Goal: Obtain resource: Download file/media

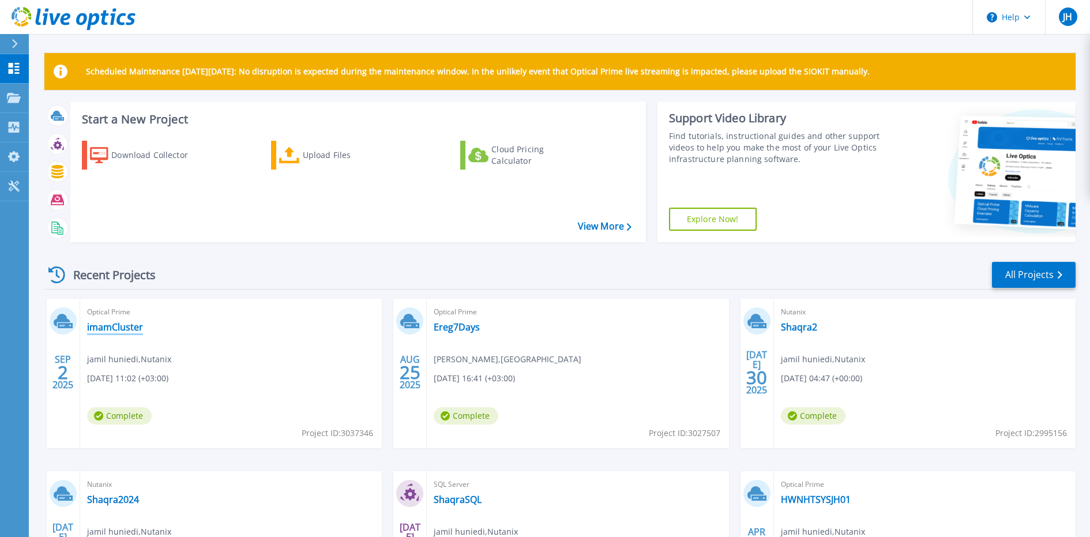
click at [136, 327] on link "imamCluster" at bounding box center [115, 327] width 56 height 12
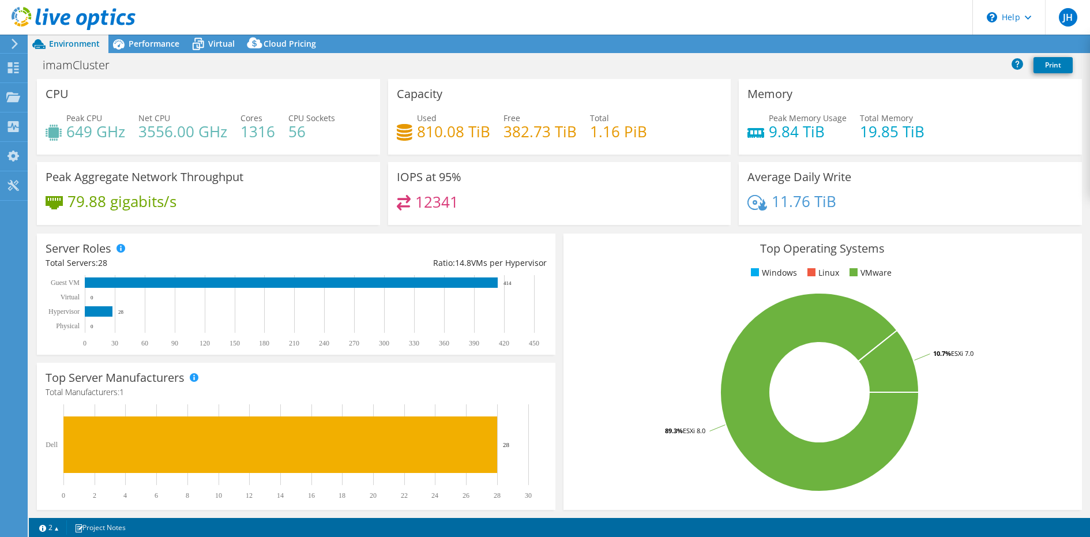
click at [434, 132] on h4 "810.08 TiB" at bounding box center [453, 131] width 73 height 13
click at [142, 49] on span "Performance" at bounding box center [154, 43] width 51 height 11
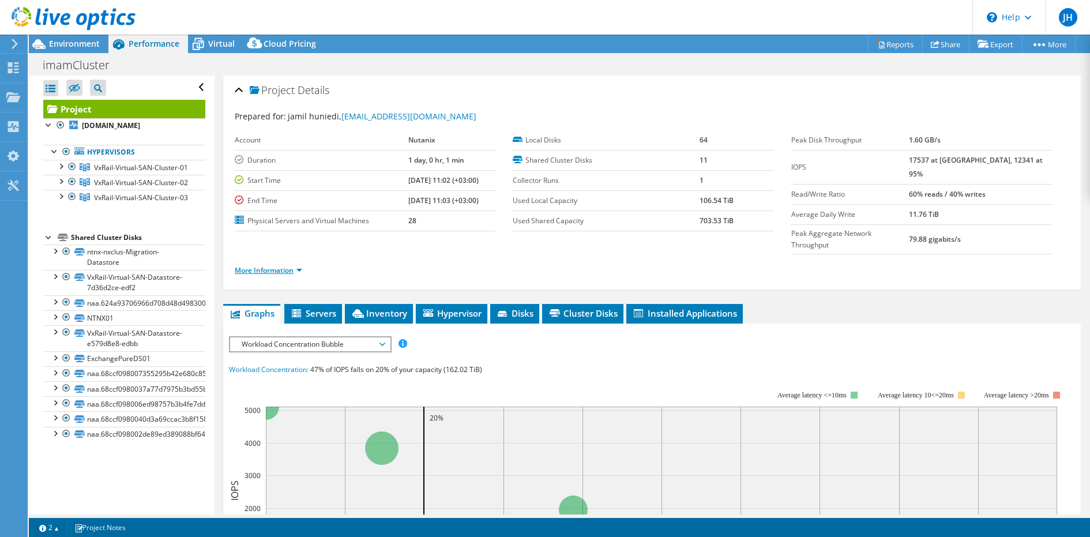
click at [259, 265] on link "More Information" at bounding box center [268, 270] width 67 height 10
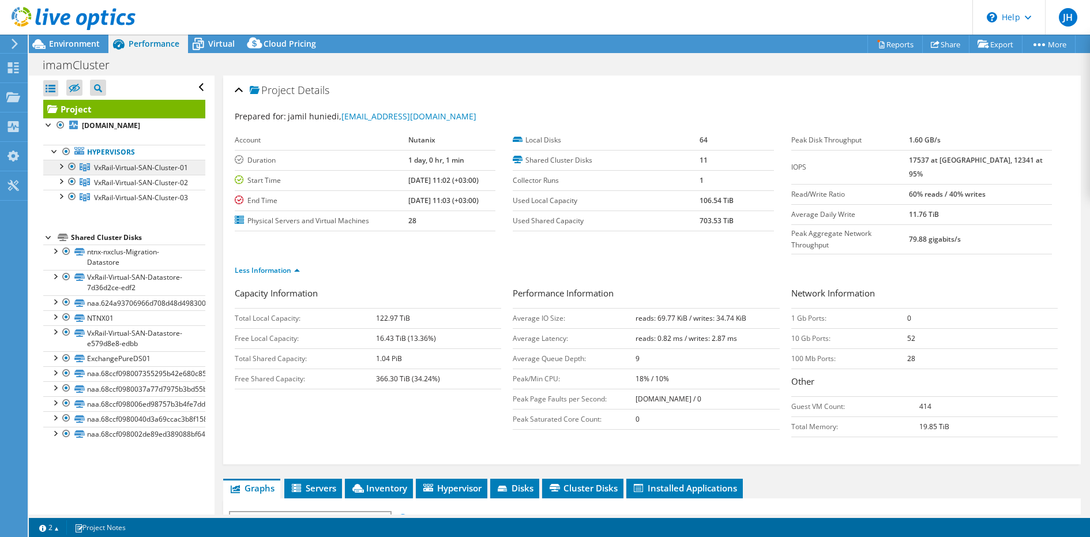
click at [167, 163] on span "VxRail-Virtual-SAN-Cluster-01" at bounding box center [141, 168] width 94 height 10
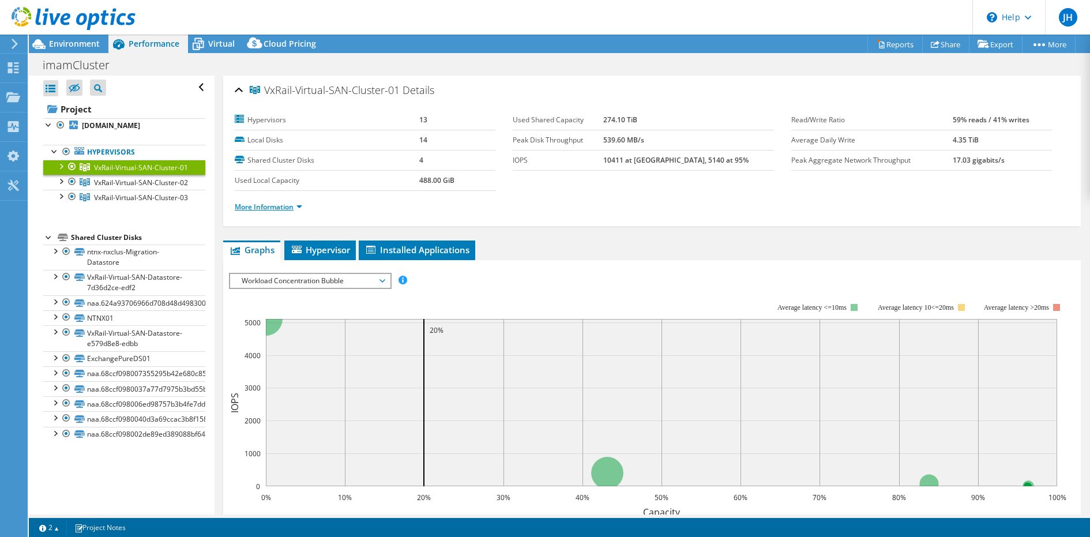
click at [276, 207] on link "More Information" at bounding box center [268, 207] width 67 height 10
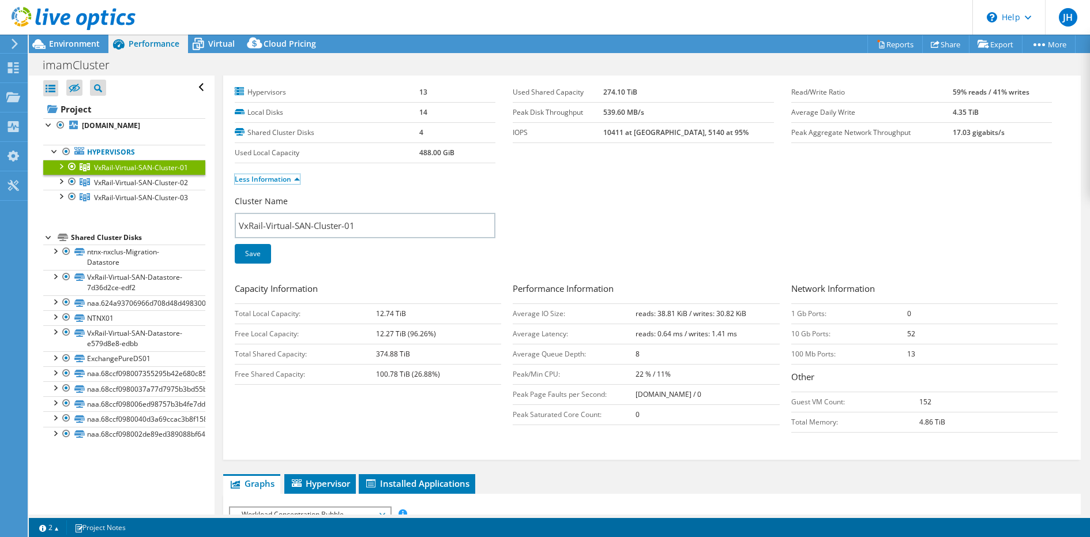
scroll to position [42, 0]
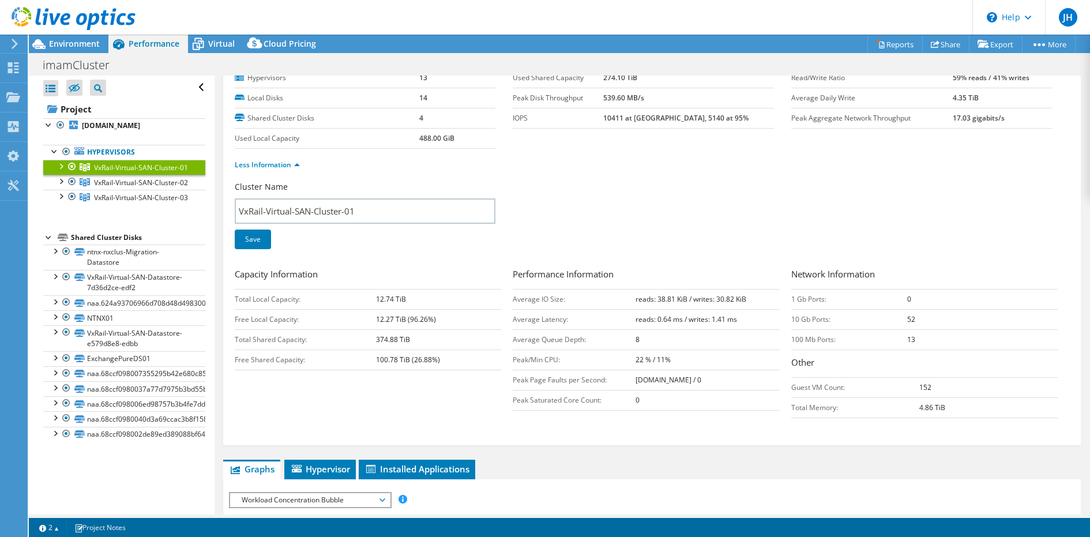
drag, startPoint x: 419, startPoint y: 342, endPoint x: 374, endPoint y: 342, distance: 45.6
click at [374, 342] on tr "Total Shared Capacity: 374.88 TiB" at bounding box center [368, 339] width 267 height 20
click at [63, 170] on div at bounding box center [61, 166] width 12 height 12
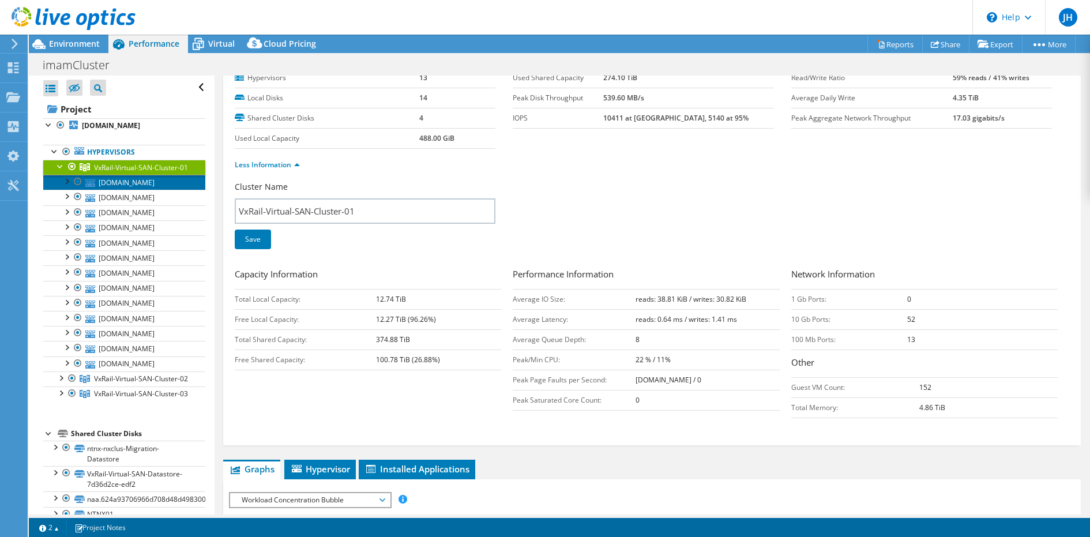
click at [100, 181] on link "[DOMAIN_NAME]" at bounding box center [124, 182] width 162 height 15
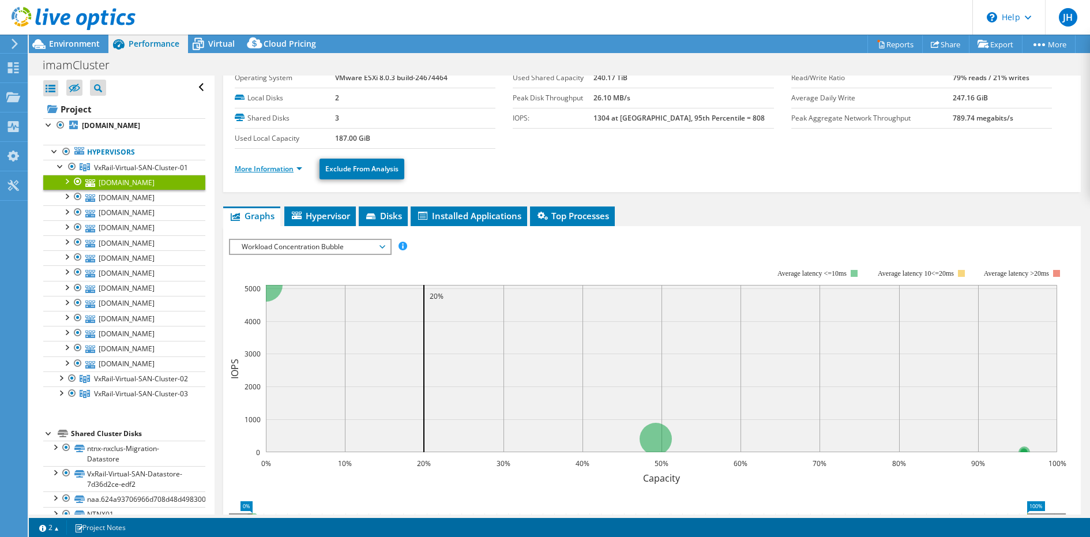
click at [258, 171] on link "More Information" at bounding box center [268, 169] width 67 height 10
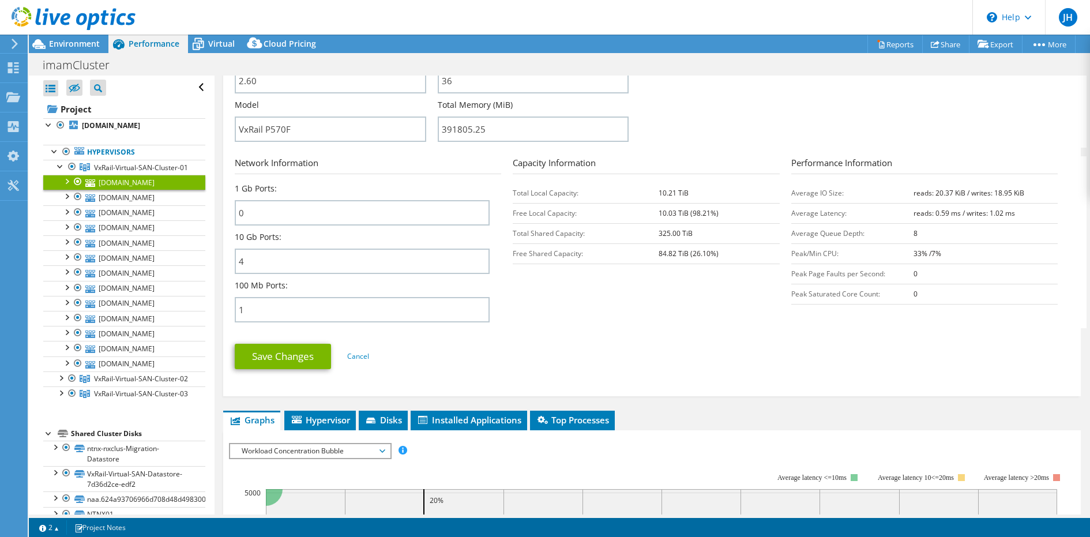
scroll to position [362, 0]
click at [396, 416] on span "Disks" at bounding box center [383, 420] width 37 height 12
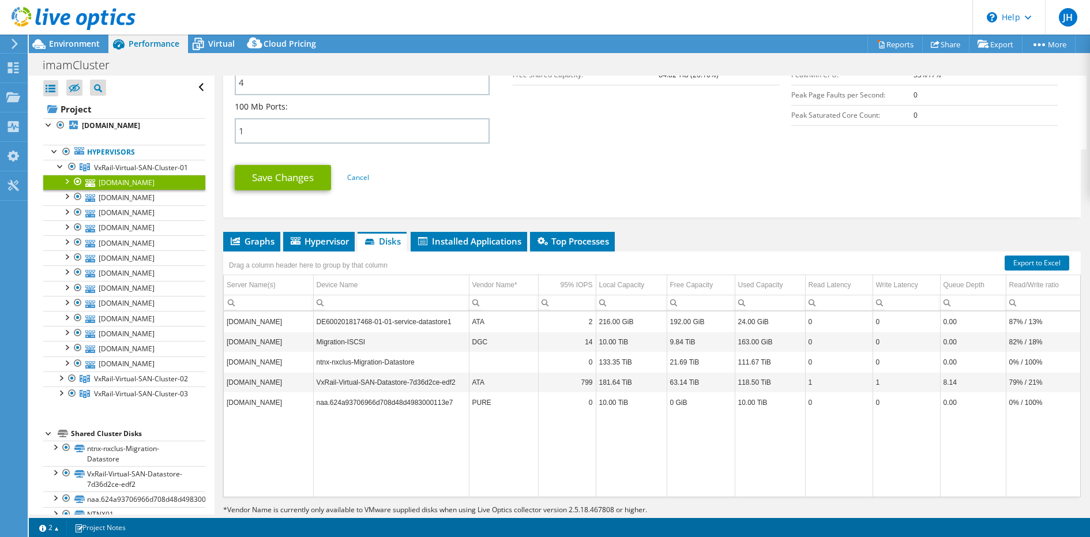
scroll to position [546, 0]
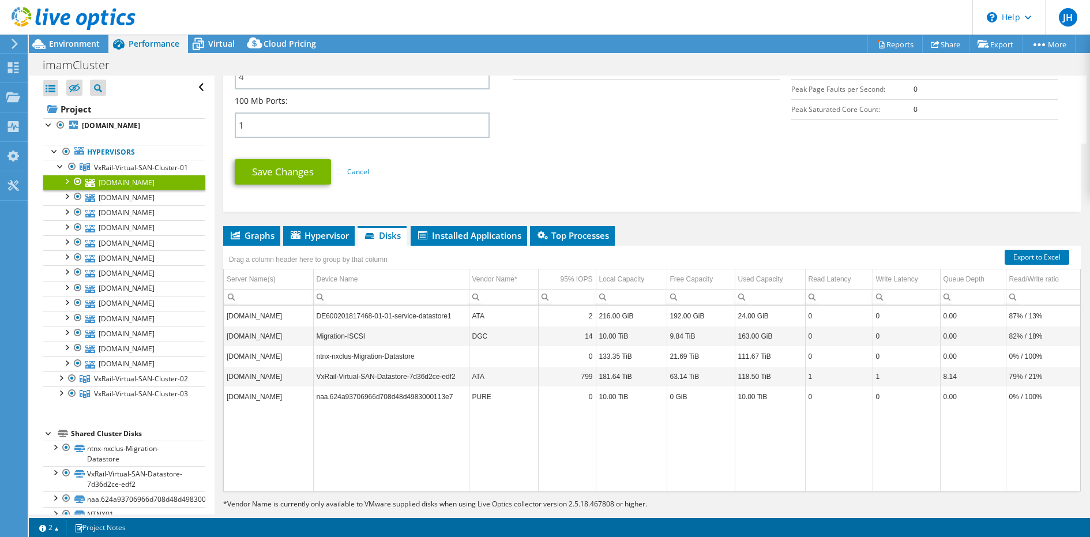
click at [542, 375] on td "799" at bounding box center [567, 376] width 58 height 20
click at [639, 377] on td "181.64 TiB" at bounding box center [631, 376] width 71 height 20
click at [436, 373] on td "VxRail-Virtual-SAN-Datastore-7d36d2ce-edf2" at bounding box center [391, 376] width 156 height 20
click at [529, 397] on td "PURE" at bounding box center [503, 397] width 69 height 20
click at [578, 368] on td "799" at bounding box center [567, 376] width 58 height 20
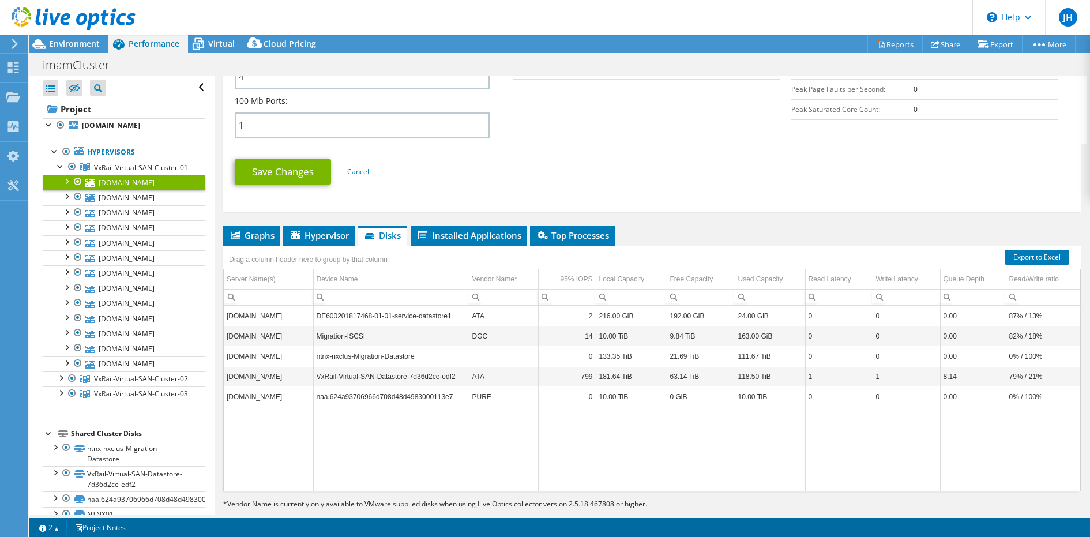
click at [618, 378] on td "181.64 TiB" at bounding box center [631, 376] width 71 height 20
click at [64, 179] on div at bounding box center [67, 181] width 12 height 12
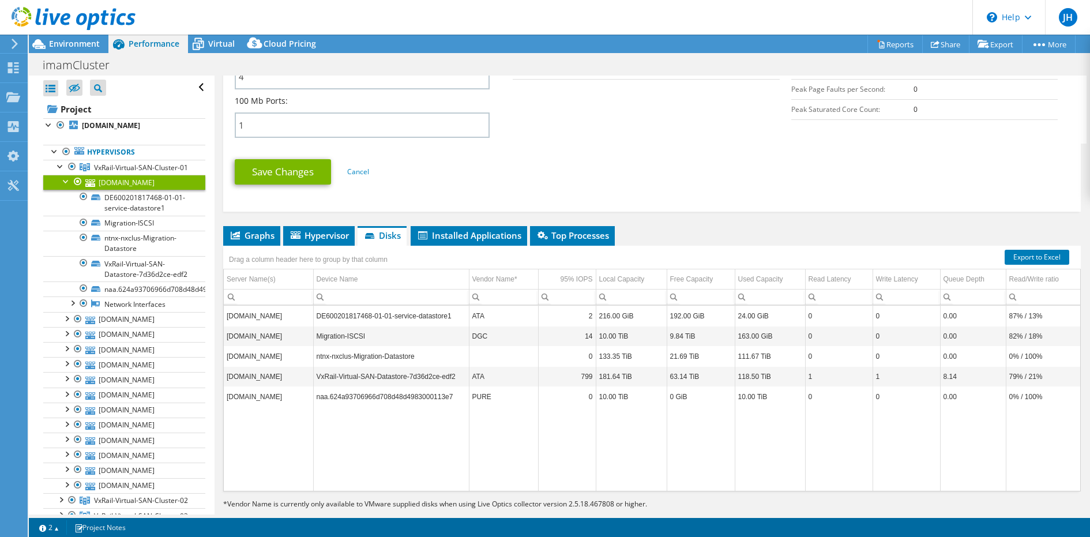
click at [64, 179] on div at bounding box center [67, 181] width 12 height 12
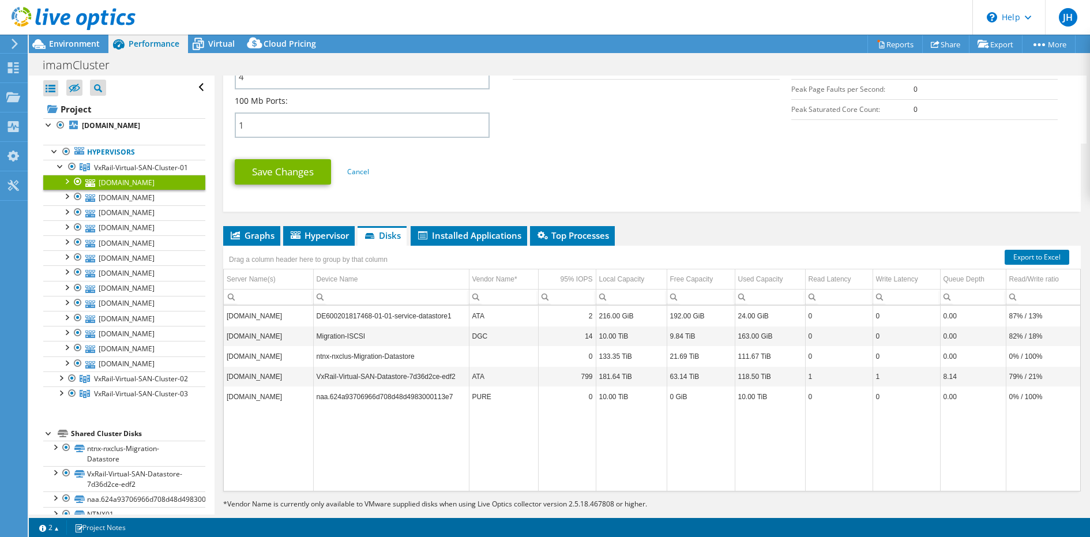
click at [610, 378] on td "181.64 TiB" at bounding box center [631, 376] width 71 height 20
click at [140, 194] on link "[DOMAIN_NAME]" at bounding box center [124, 197] width 162 height 15
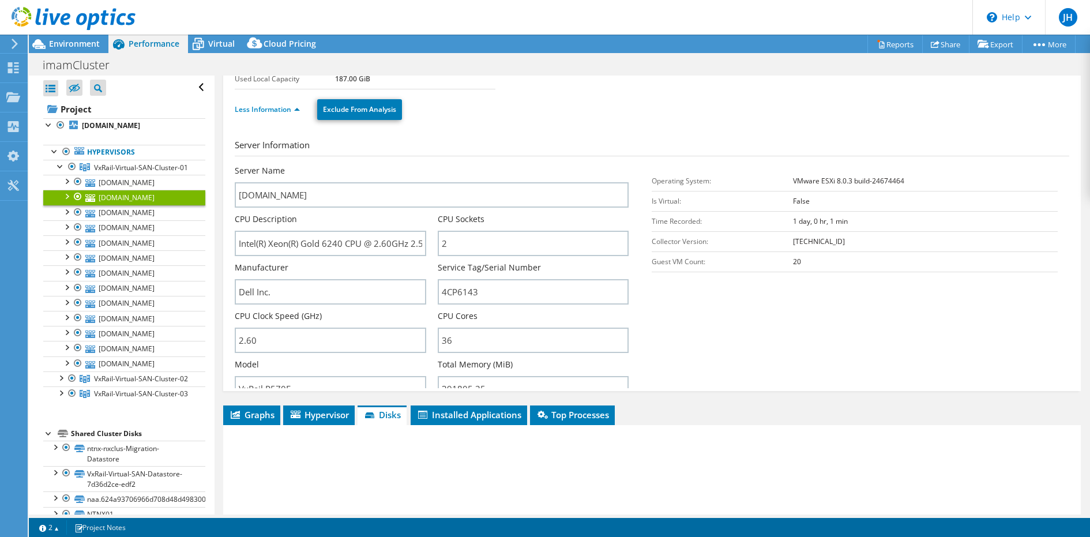
scroll to position [41, 0]
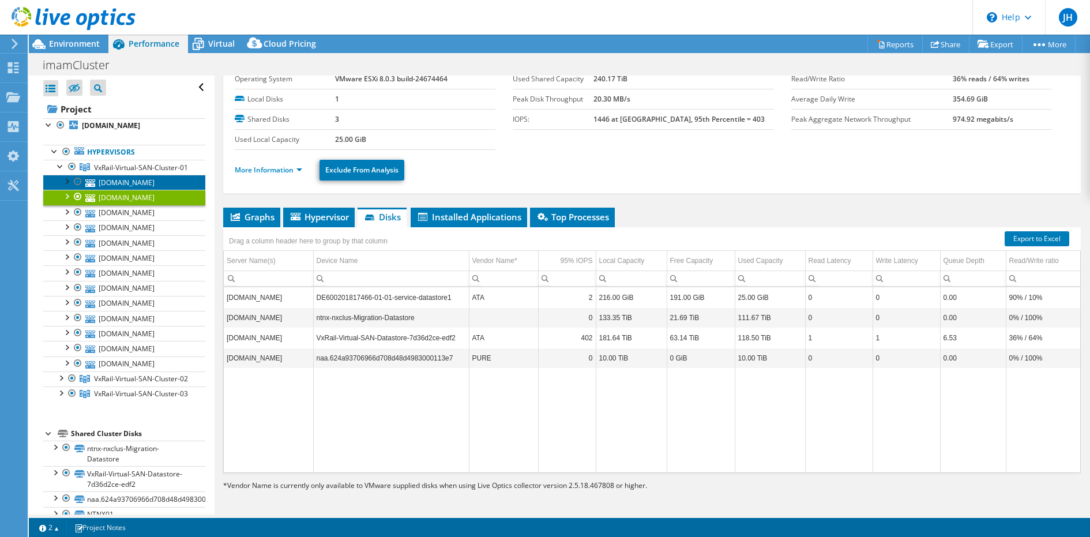
click at [157, 181] on link "[DOMAIN_NAME]" at bounding box center [124, 182] width 162 height 15
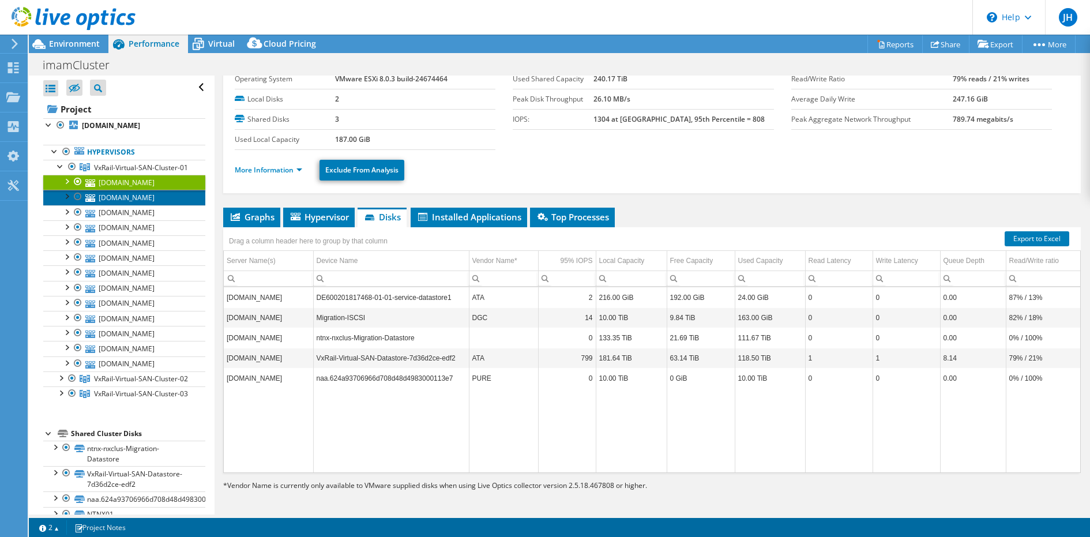
click at [153, 200] on link "[DOMAIN_NAME]" at bounding box center [124, 197] width 162 height 15
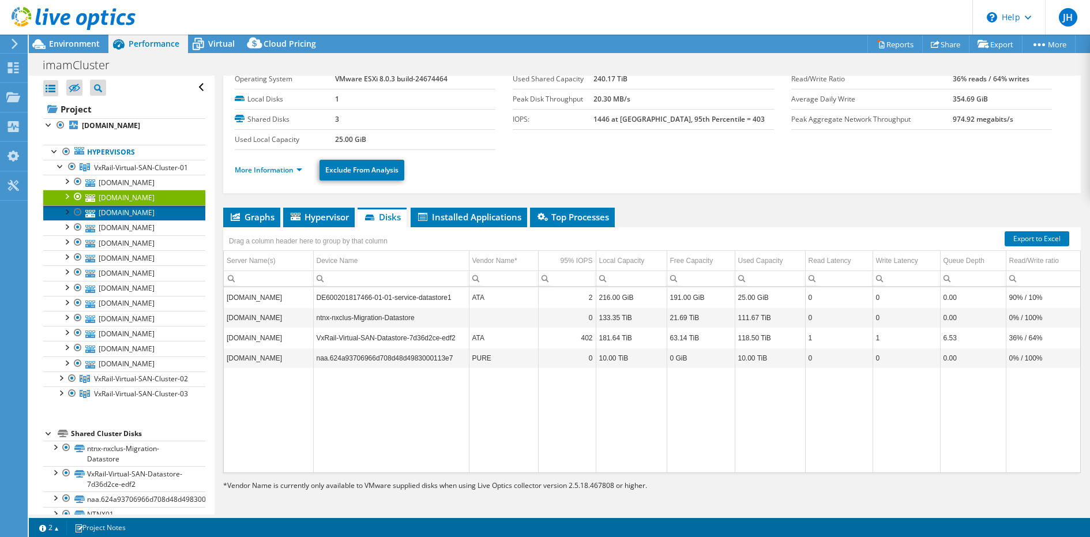
click at [153, 214] on link "[DOMAIN_NAME]" at bounding box center [124, 212] width 162 height 15
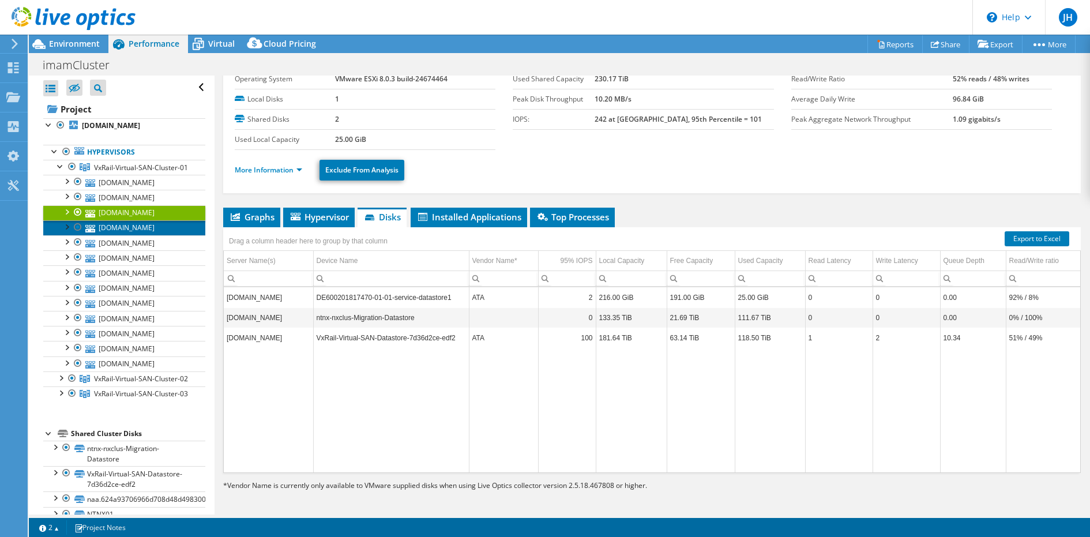
click at [152, 226] on link "[DOMAIN_NAME]" at bounding box center [124, 227] width 162 height 15
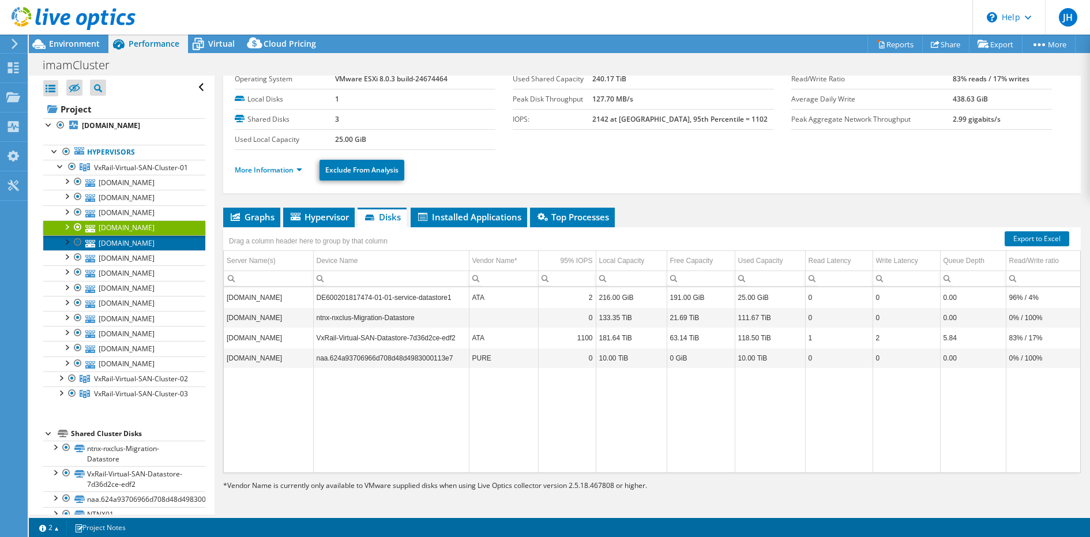
click at [151, 237] on link "[DOMAIN_NAME]" at bounding box center [124, 242] width 162 height 15
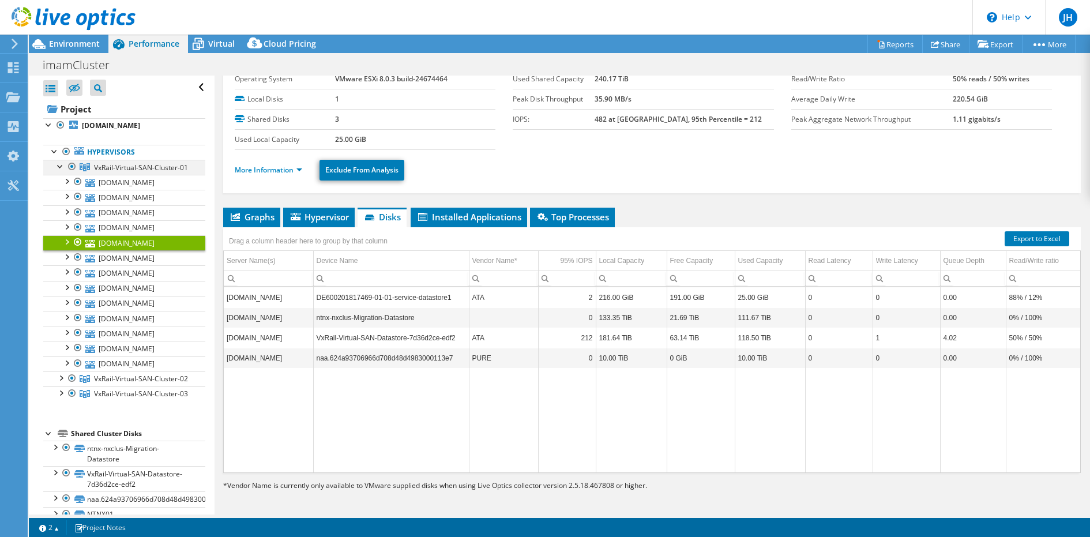
click at [60, 166] on div at bounding box center [61, 166] width 12 height 12
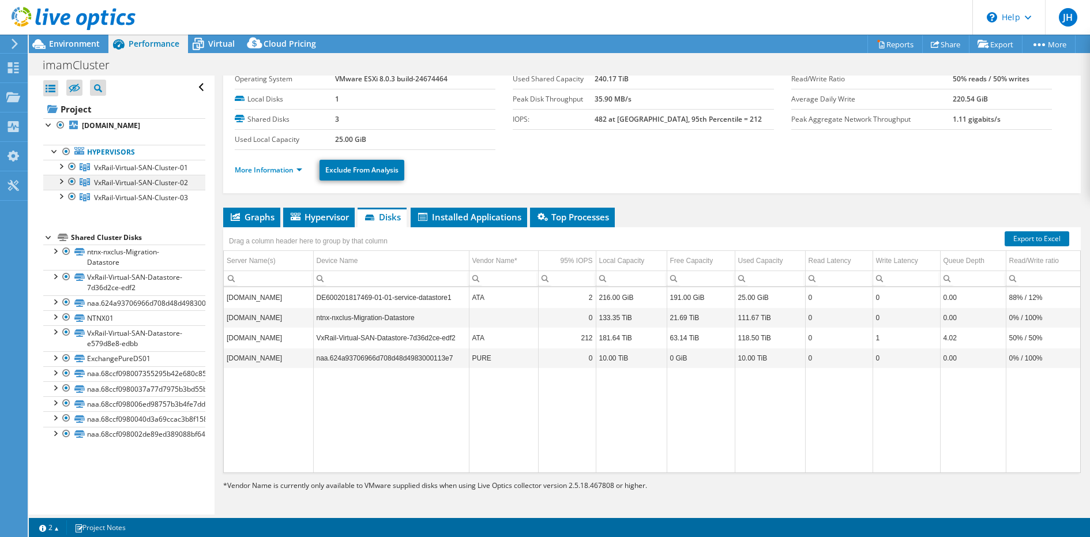
click at [61, 179] on div at bounding box center [61, 181] width 12 height 12
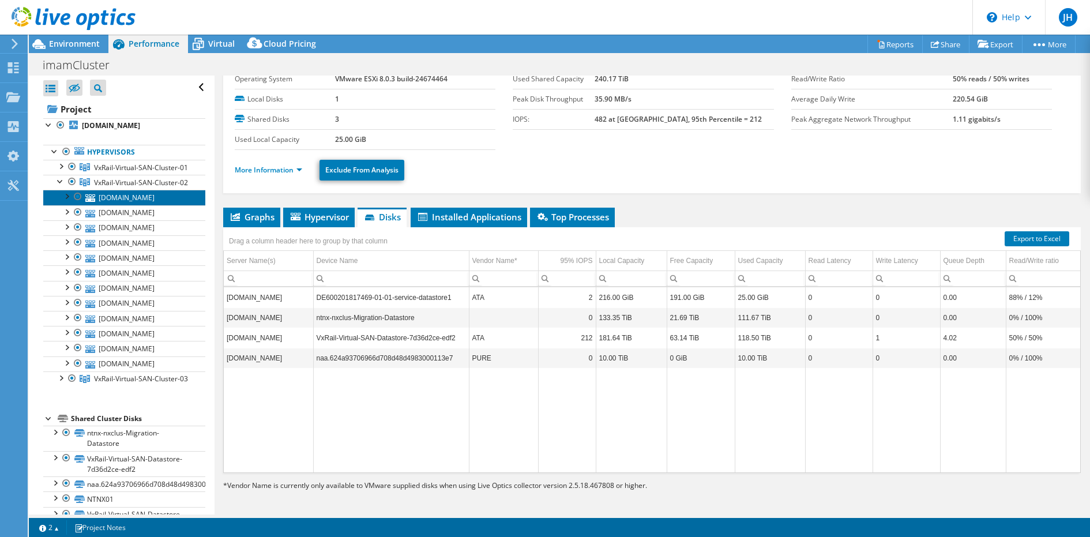
click at [114, 197] on link "[DOMAIN_NAME]" at bounding box center [124, 197] width 162 height 15
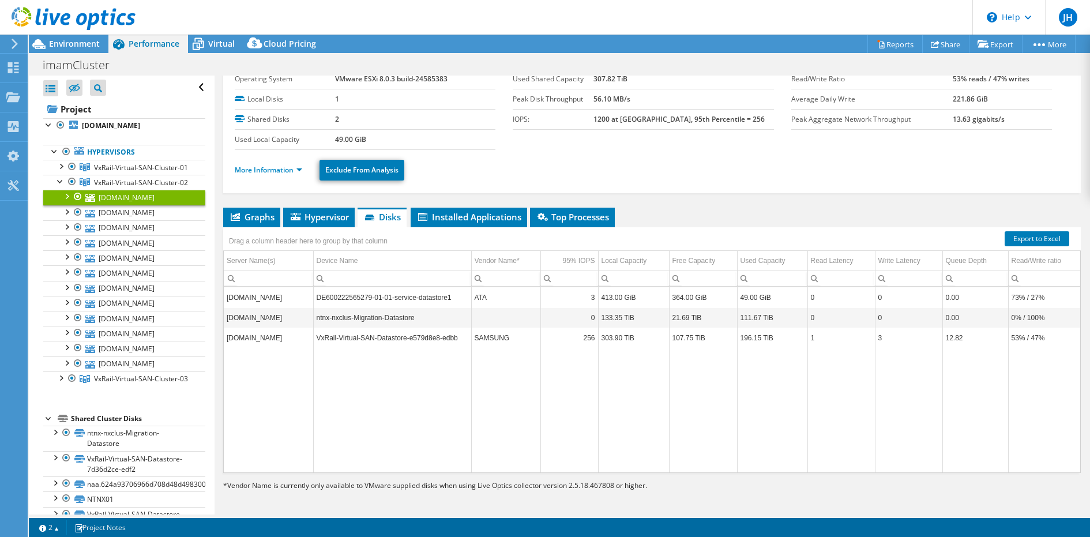
click at [411, 335] on td "VxRail-Virtual-SAN-Datastore-e579d8e8-edbb" at bounding box center [392, 338] width 158 height 20
click at [574, 335] on td "256" at bounding box center [570, 338] width 58 height 20
click at [430, 331] on td "VxRail-Virtual-SAN-Datastore-e579d8e8-edbb" at bounding box center [392, 338] width 158 height 20
click at [59, 181] on div at bounding box center [61, 181] width 12 height 12
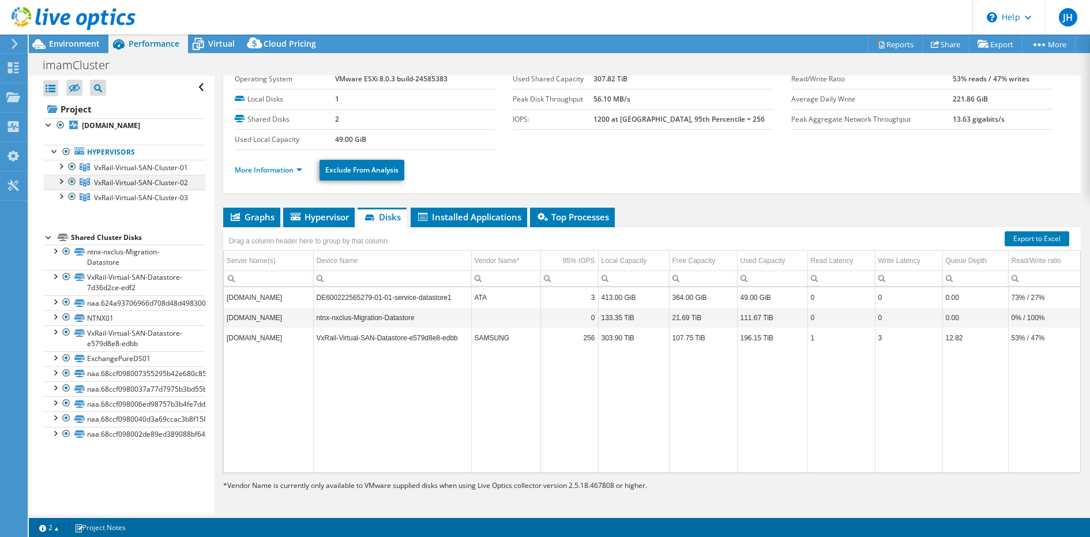
click at [62, 178] on div at bounding box center [61, 181] width 12 height 12
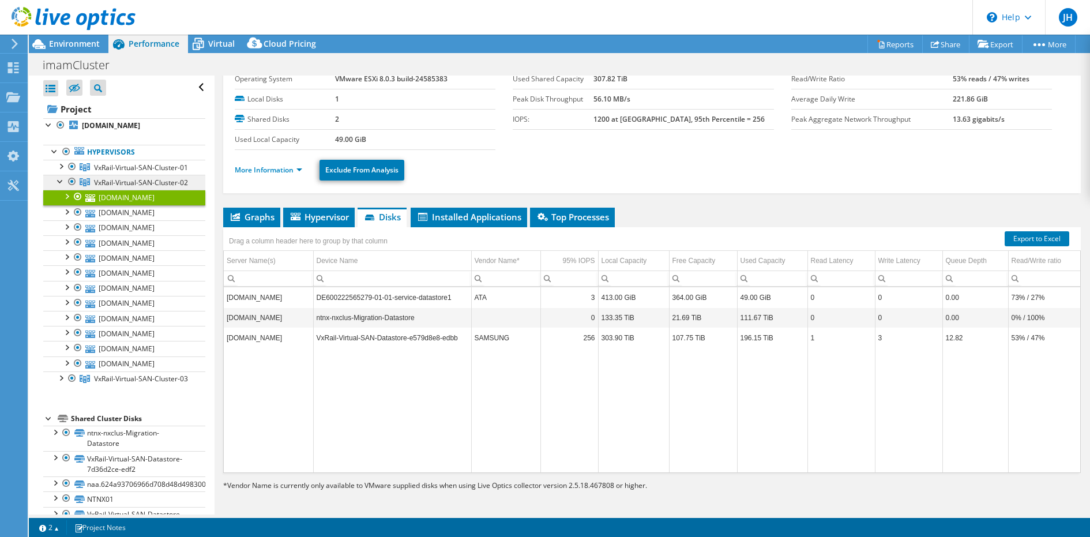
click at [107, 181] on span "VxRail-Virtual-SAN-Cluster-02" at bounding box center [141, 183] width 94 height 10
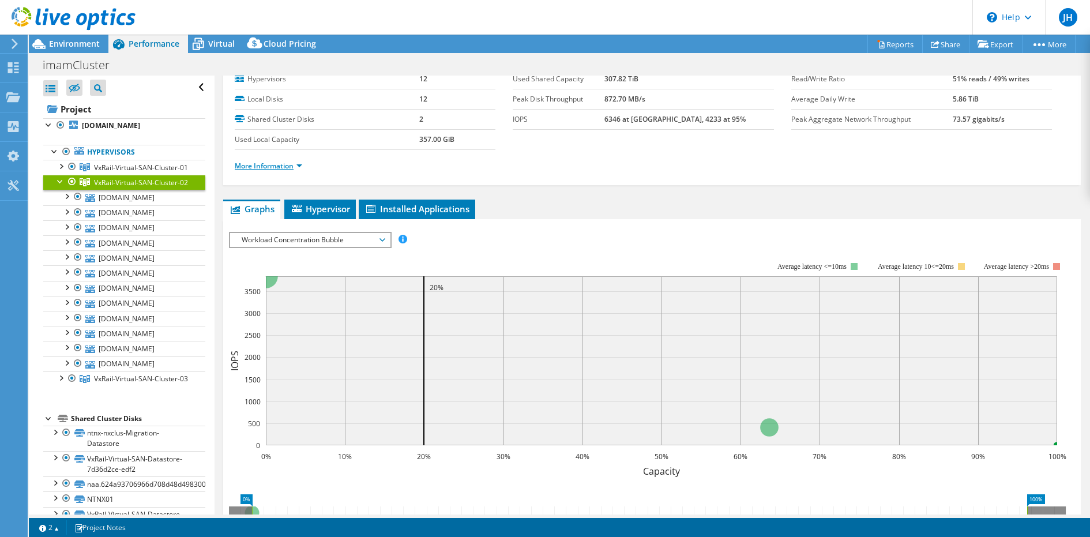
click at [269, 161] on link "More Information" at bounding box center [268, 166] width 67 height 10
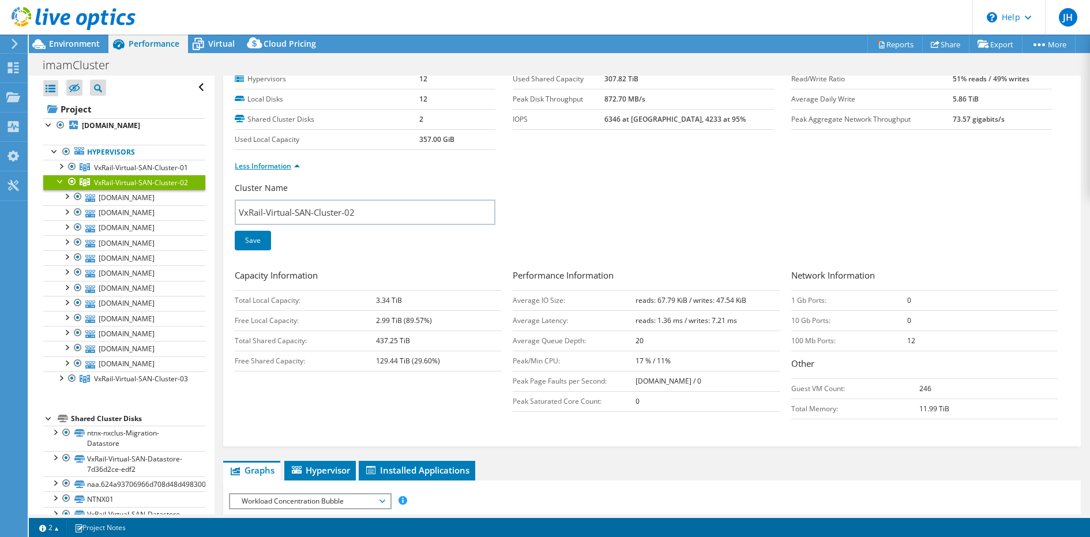
click at [269, 161] on link "Less Information" at bounding box center [267, 166] width 65 height 10
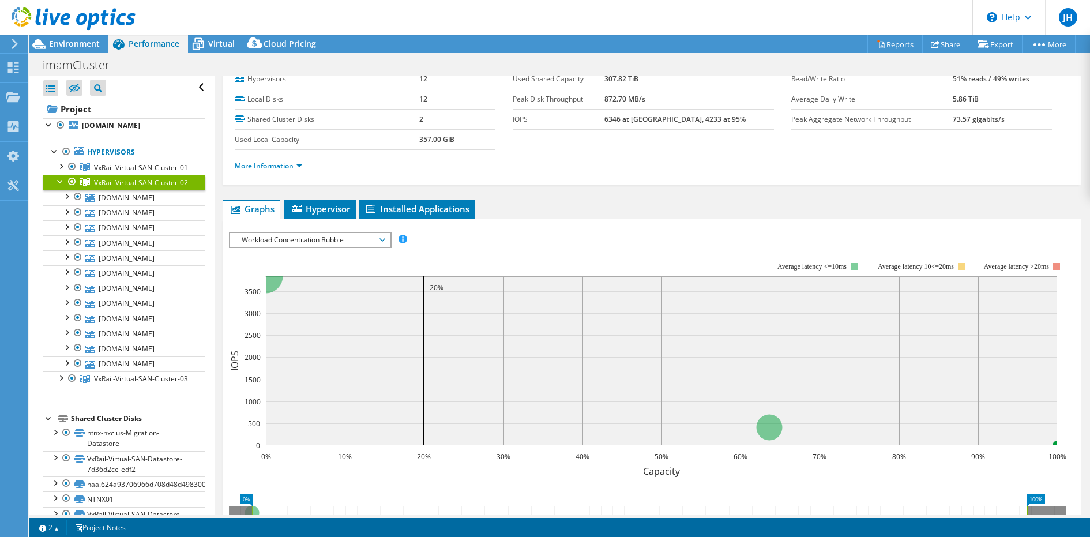
click at [59, 178] on div at bounding box center [61, 181] width 12 height 12
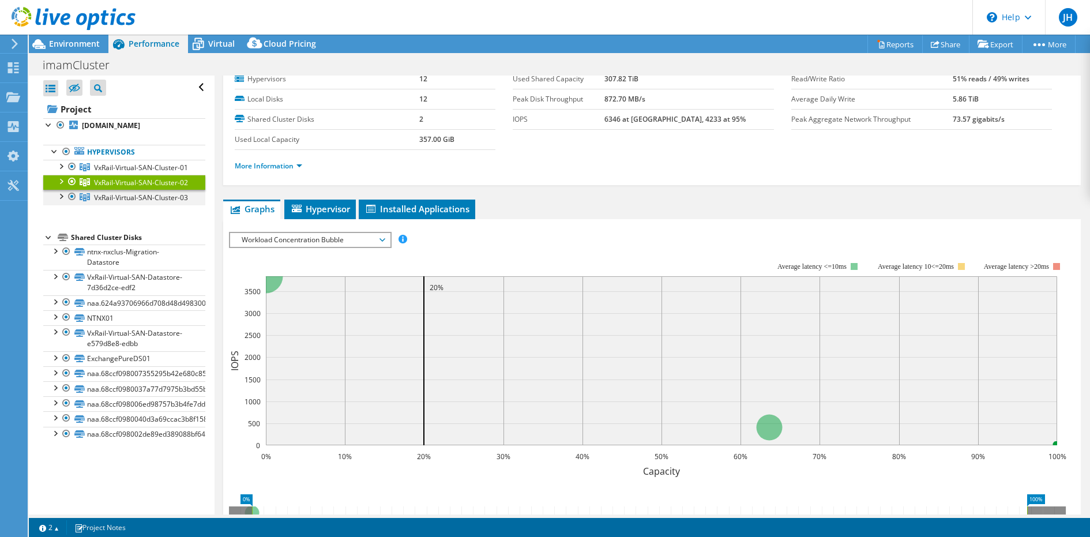
click at [62, 194] on div at bounding box center [61, 196] width 12 height 12
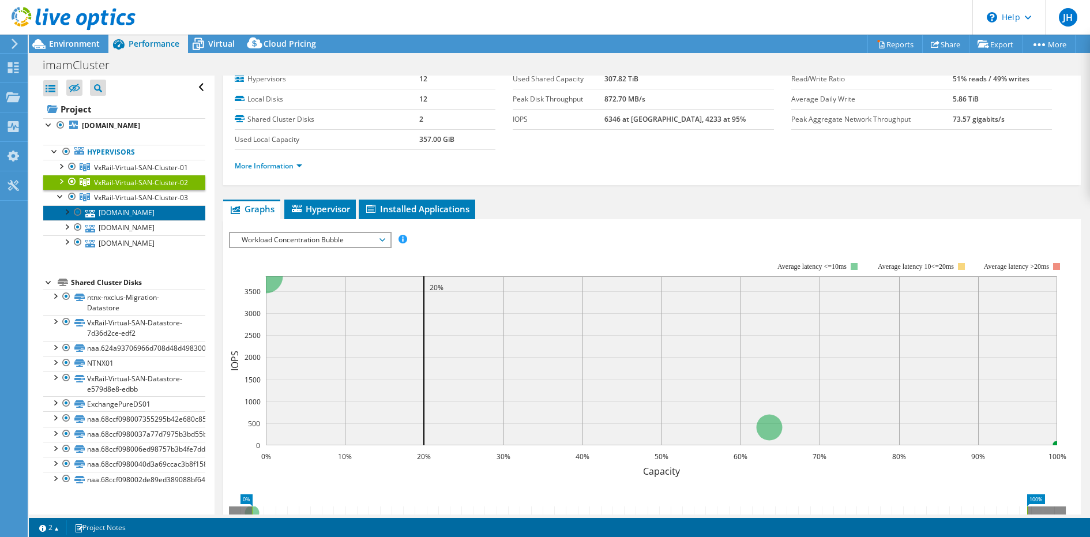
click at [115, 209] on link "[DOMAIN_NAME]" at bounding box center [124, 212] width 162 height 15
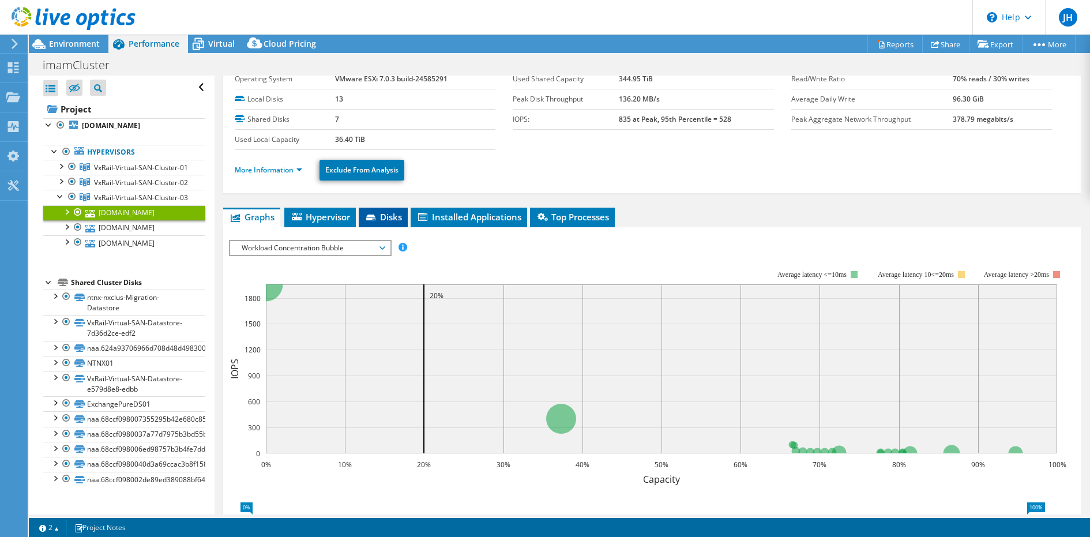
click at [367, 217] on icon at bounding box center [370, 218] width 9 height 6
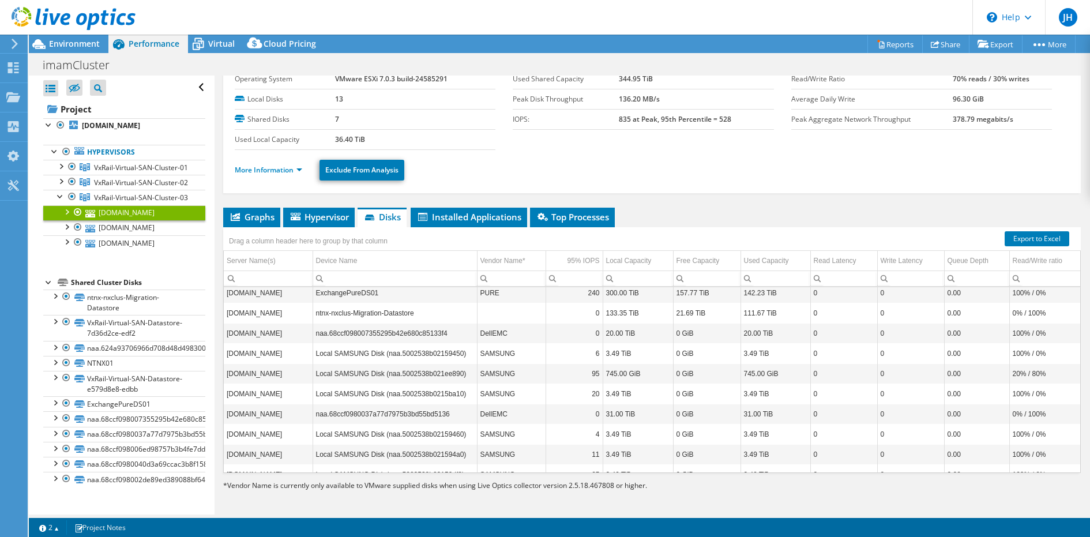
scroll to position [0, 0]
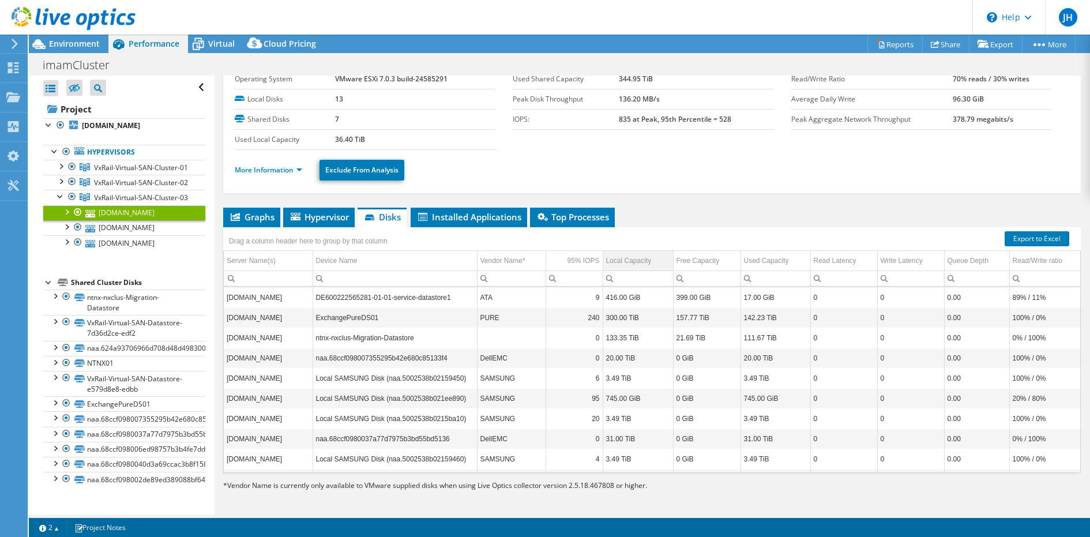
click at [648, 260] on div "Local Capacity" at bounding box center [629, 261] width 46 height 14
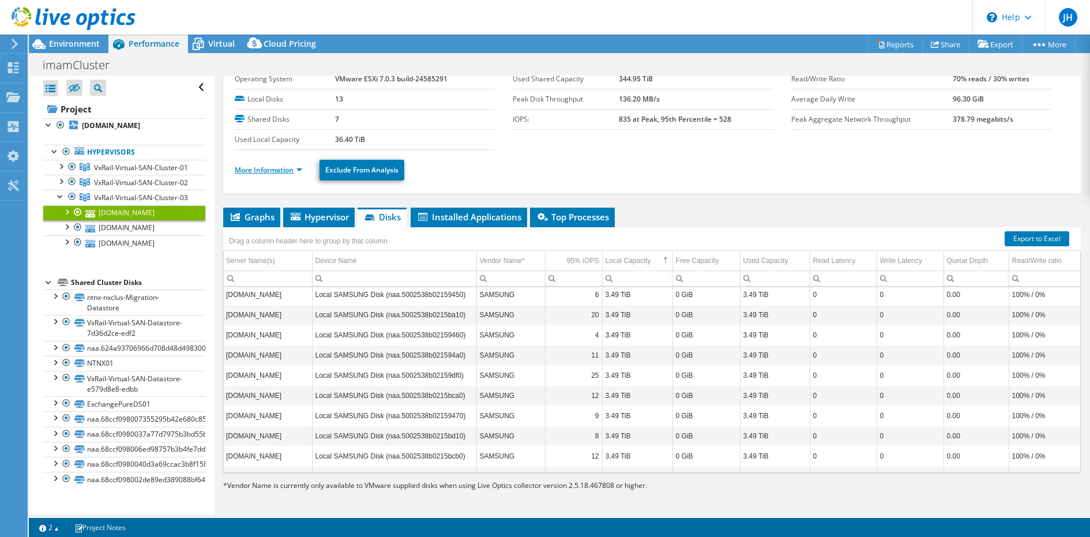
click at [260, 170] on link "More Information" at bounding box center [268, 170] width 67 height 10
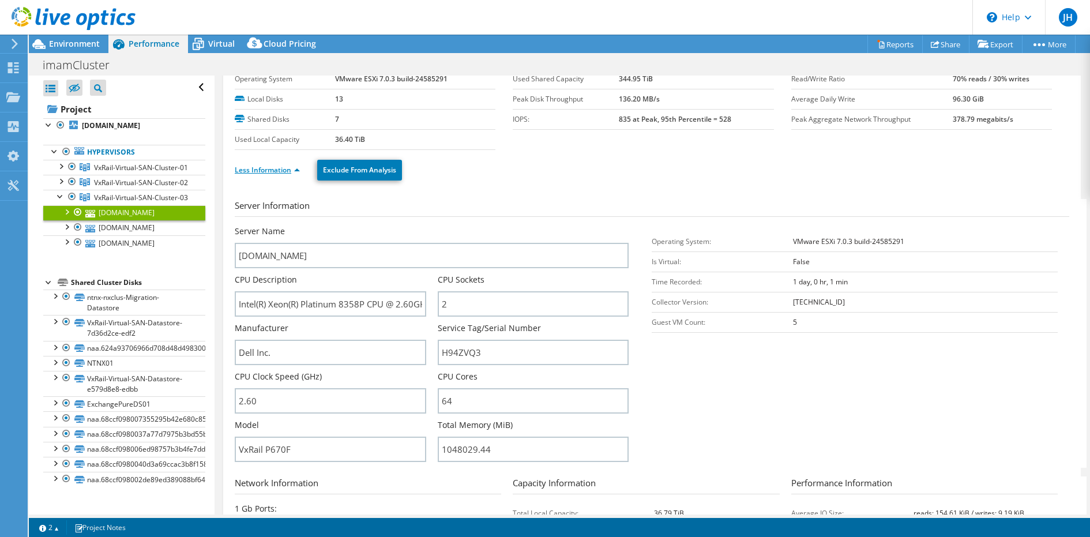
click at [260, 170] on link "Less Information" at bounding box center [267, 170] width 65 height 10
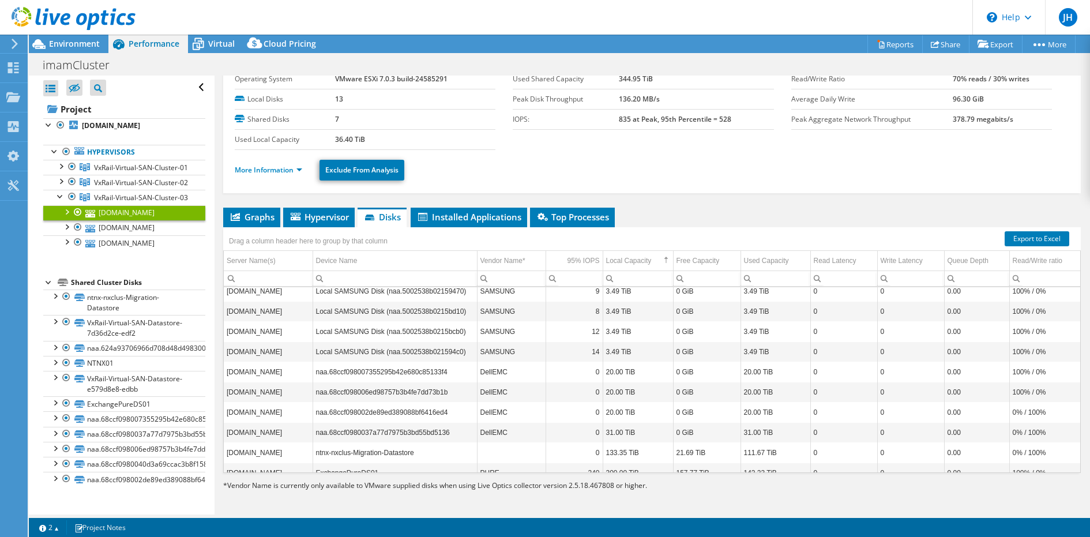
scroll to position [214, 0]
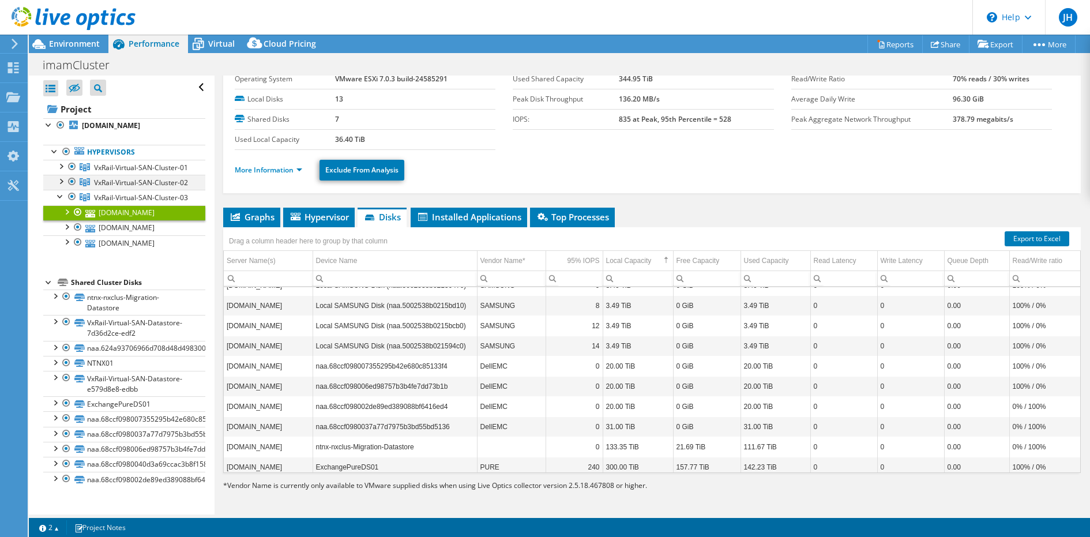
click at [58, 182] on div at bounding box center [61, 181] width 12 height 12
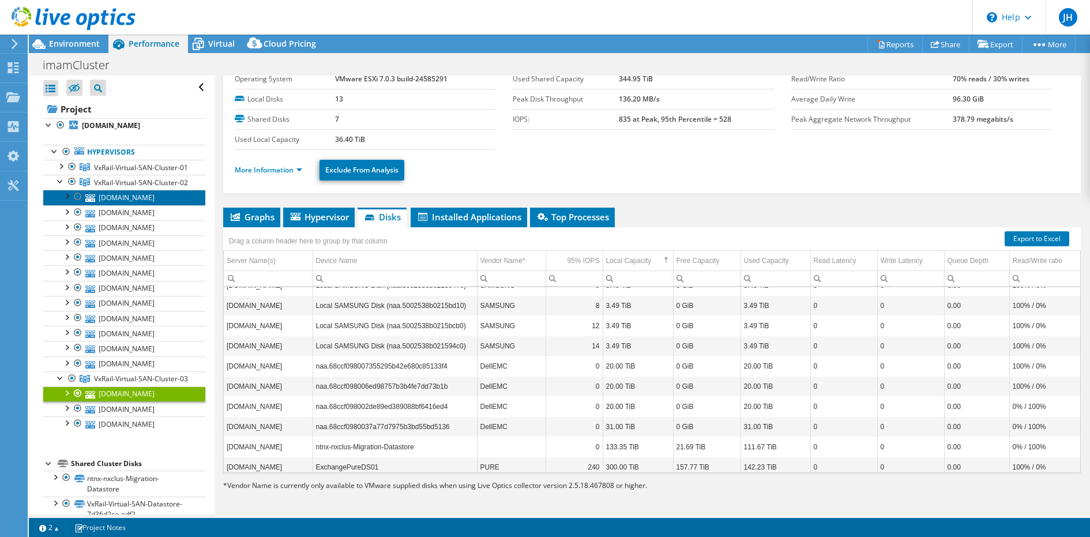
click at [107, 200] on link "[DOMAIN_NAME]" at bounding box center [124, 197] width 162 height 15
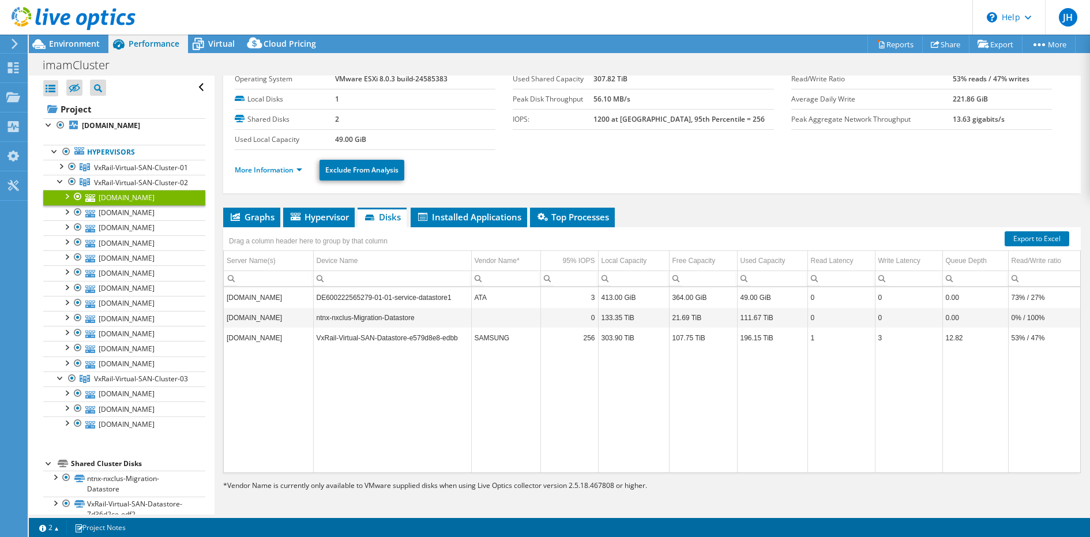
click at [631, 333] on td "303.90 TiB" at bounding box center [633, 338] width 71 height 20
click at [764, 331] on td "196.15 TiB" at bounding box center [772, 338] width 70 height 20
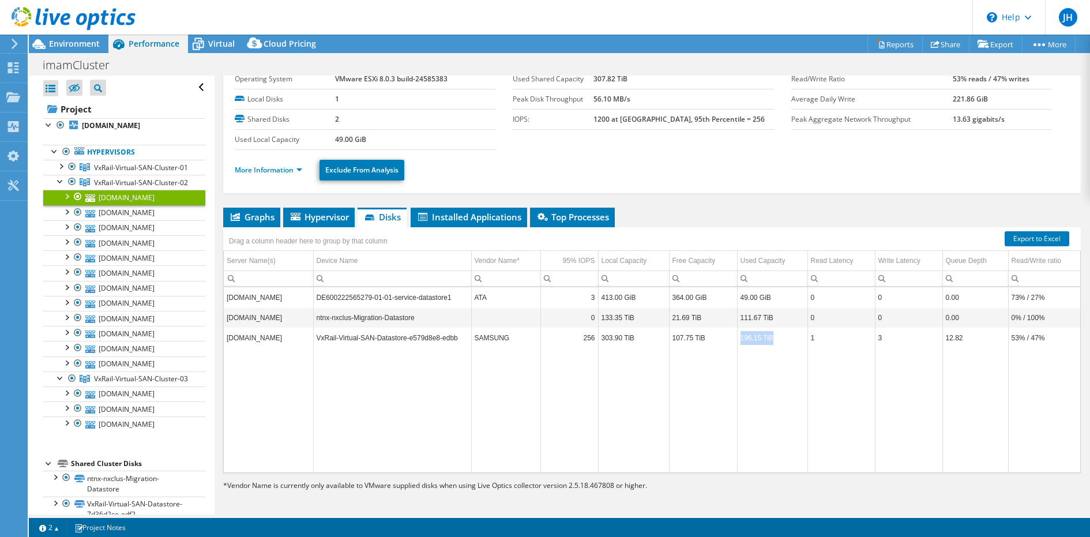
click at [764, 331] on td "196.15 TiB" at bounding box center [772, 338] width 70 height 20
click at [782, 427] on td "Data grid" at bounding box center [772, 410] width 70 height 125
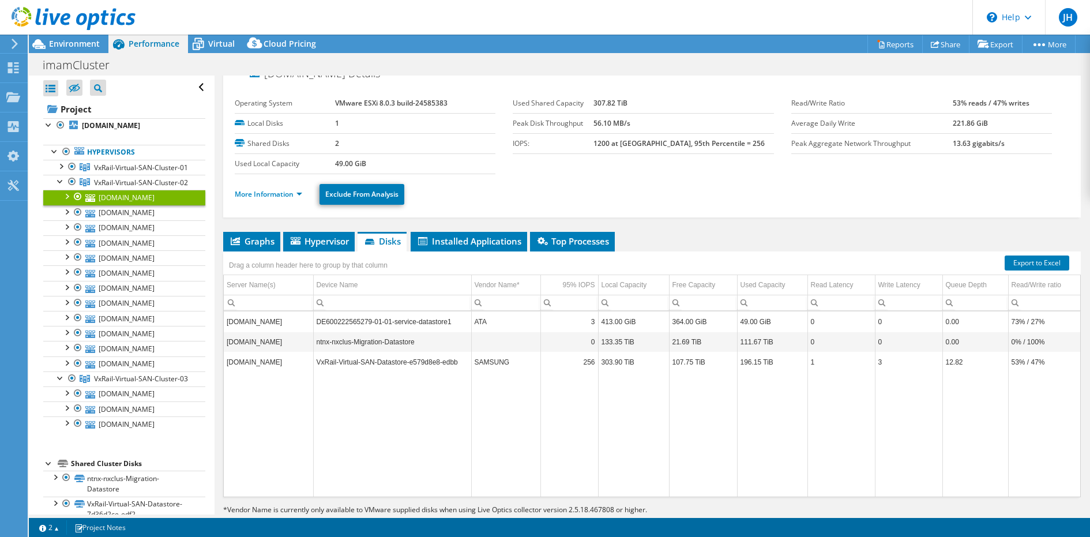
scroll to position [15, 0]
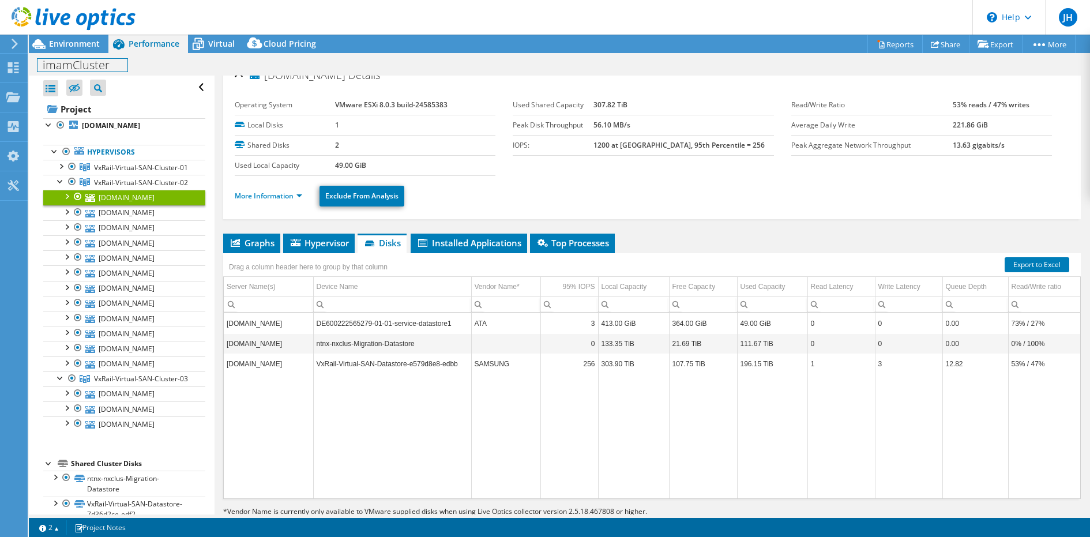
click at [231, 53] on div "imamCluster Print" at bounding box center [560, 64] width 1062 height 22
click at [231, 49] on span "Virtual" at bounding box center [221, 43] width 27 height 11
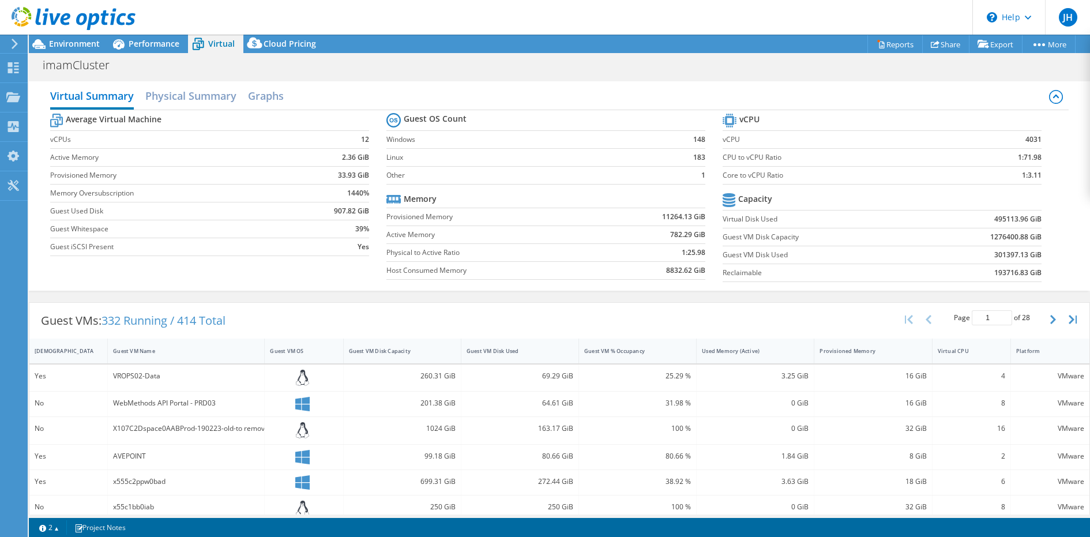
click at [1014, 235] on b "1276400.88 GiB" at bounding box center [1016, 237] width 51 height 12
click at [1010, 235] on b "1276400.88 GiB" at bounding box center [1016, 237] width 51 height 12
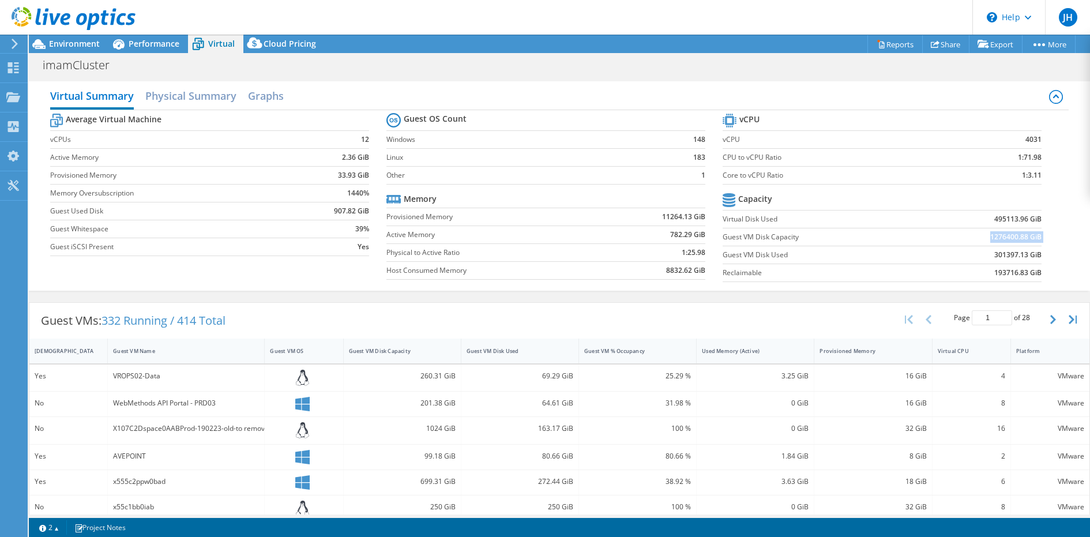
click at [1010, 235] on b "1276400.88 GiB" at bounding box center [1016, 237] width 51 height 12
click at [1003, 223] on td "495113.96 GiB" at bounding box center [979, 219] width 123 height 18
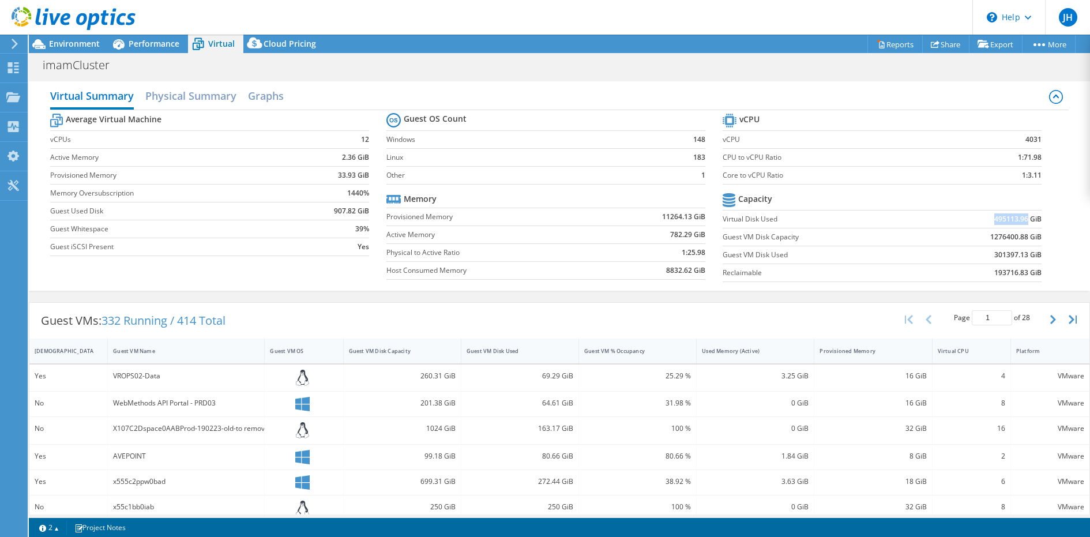
click at [1003, 223] on td "495113.96 GiB" at bounding box center [979, 219] width 123 height 18
click at [1011, 222] on b "495113.96 GiB" at bounding box center [1018, 219] width 47 height 12
drag, startPoint x: 1007, startPoint y: 219, endPoint x: 1018, endPoint y: 217, distance: 10.5
click at [1018, 217] on b "495113.96 GiB" at bounding box center [1018, 219] width 47 height 12
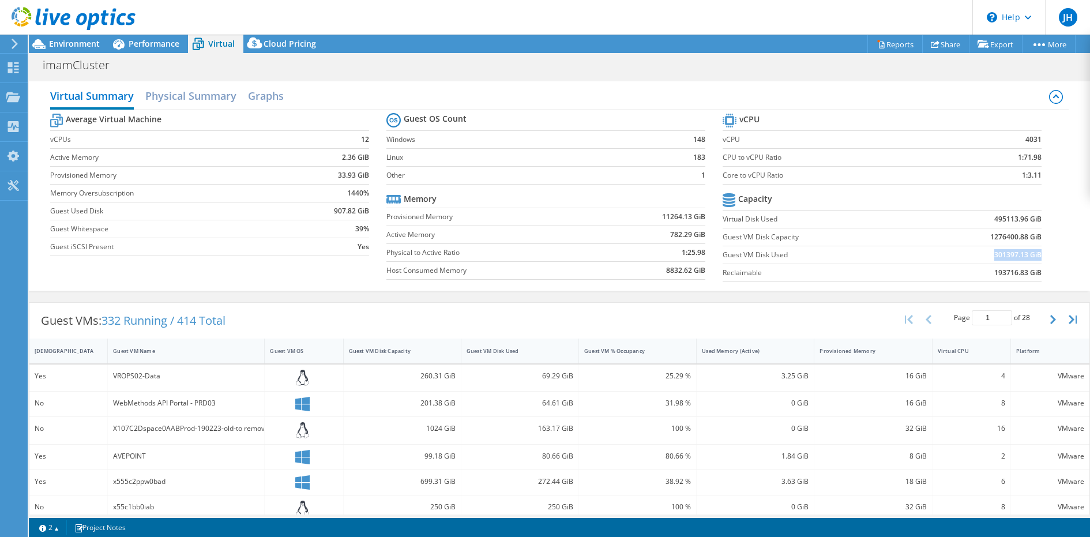
drag, startPoint x: 991, startPoint y: 256, endPoint x: 1041, endPoint y: 252, distance: 50.3
click at [1040, 252] on td "301397.13 GiB" at bounding box center [979, 255] width 123 height 18
click at [750, 267] on label "Reclaimable" at bounding box center [821, 273] width 196 height 12
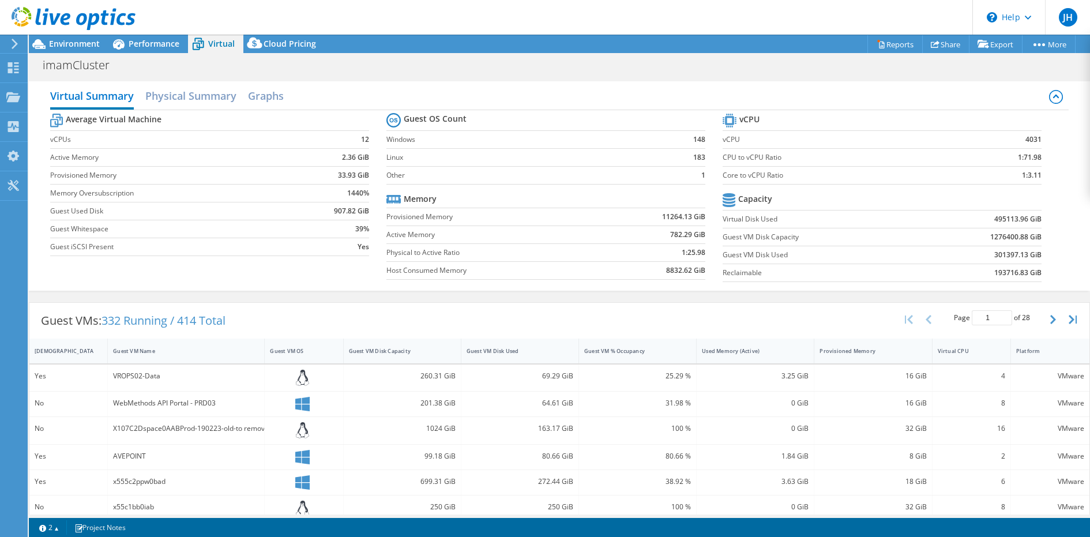
click at [1029, 273] on b "193716.83 GiB" at bounding box center [1018, 273] width 47 height 12
click at [1026, 255] on b "301397.13 GiB" at bounding box center [1018, 255] width 47 height 12
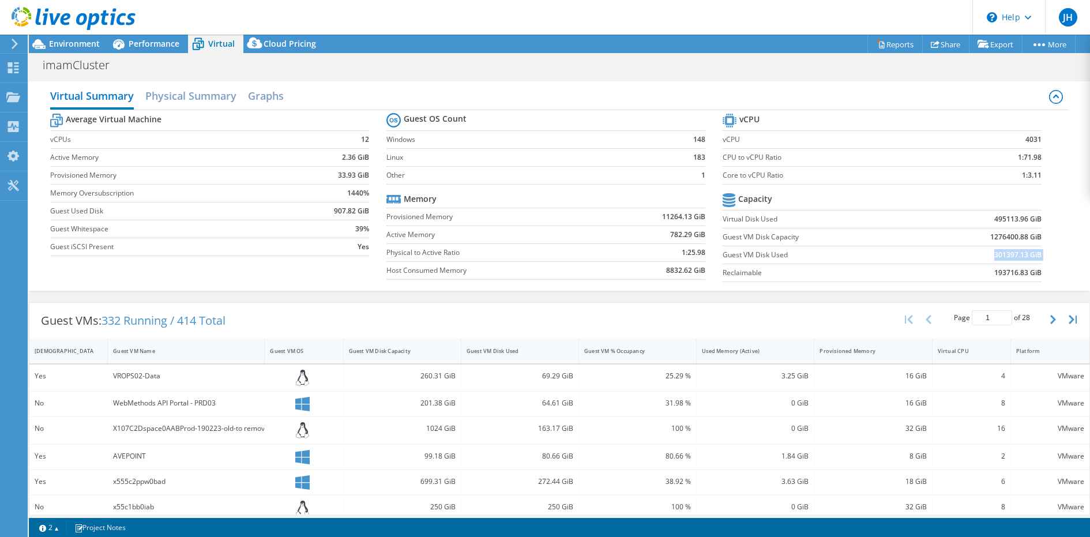
click at [1026, 255] on b "301397.13 GiB" at bounding box center [1018, 255] width 47 height 12
click at [88, 47] on span "Environment" at bounding box center [74, 43] width 51 height 11
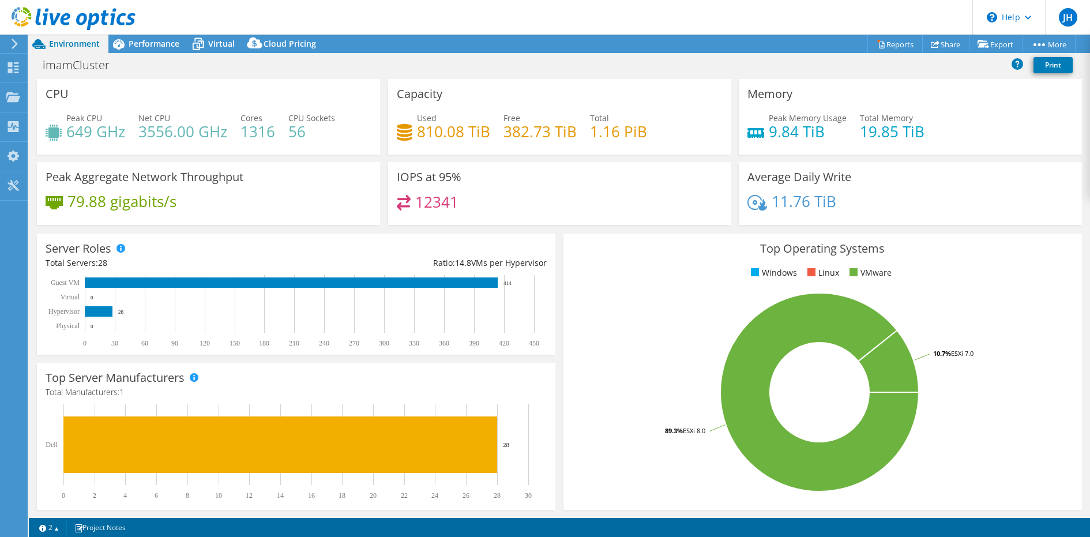
click at [449, 141] on div "Used 810.08 TiB Free 382.73 TiB Total 1.16 PiB" at bounding box center [560, 130] width 326 height 37
click at [159, 45] on span "Performance" at bounding box center [154, 43] width 51 height 11
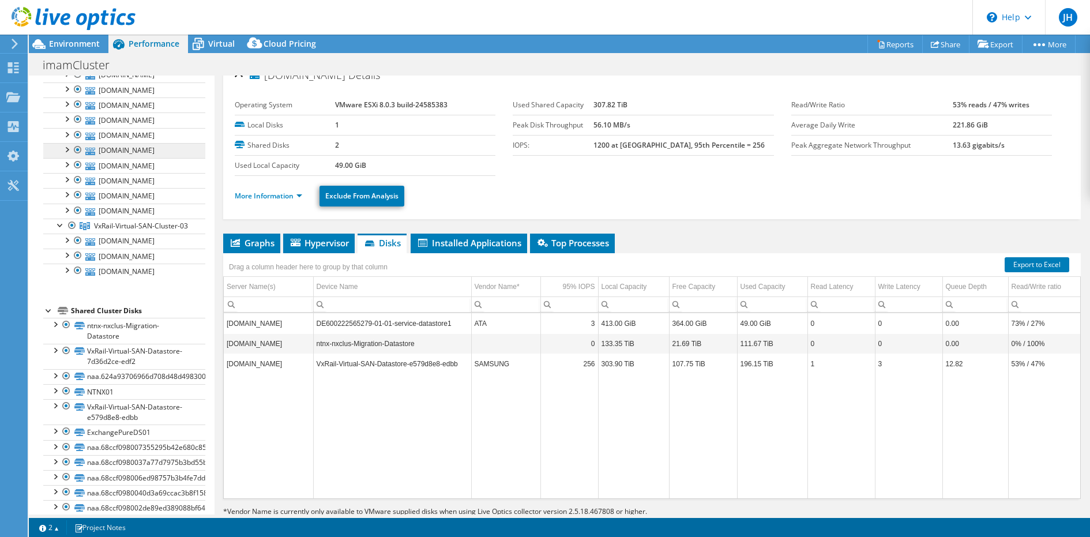
scroll to position [160, 0]
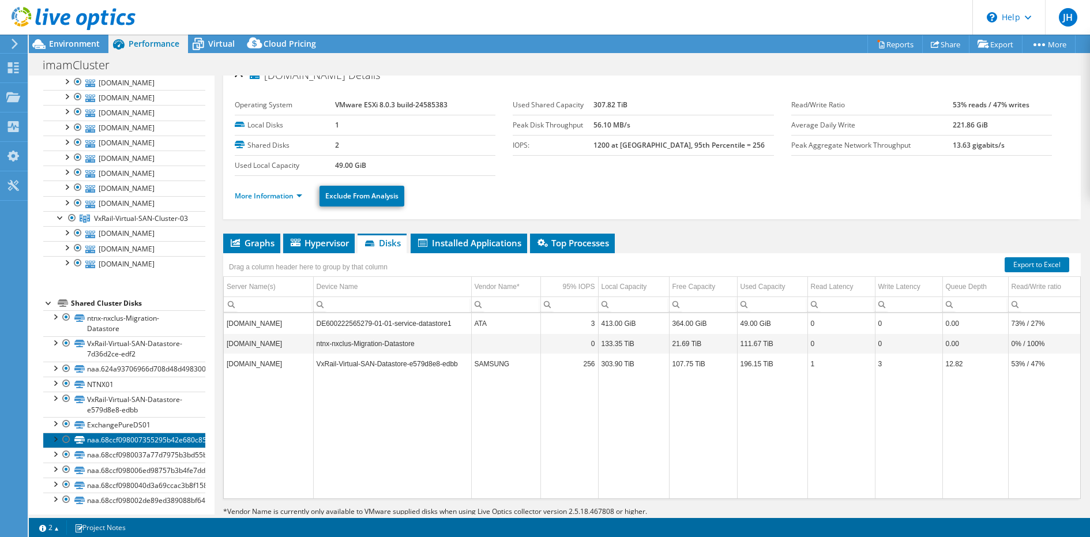
click at [160, 433] on link "naa.68ccf098007355295b42e680c85133f4" at bounding box center [124, 440] width 162 height 15
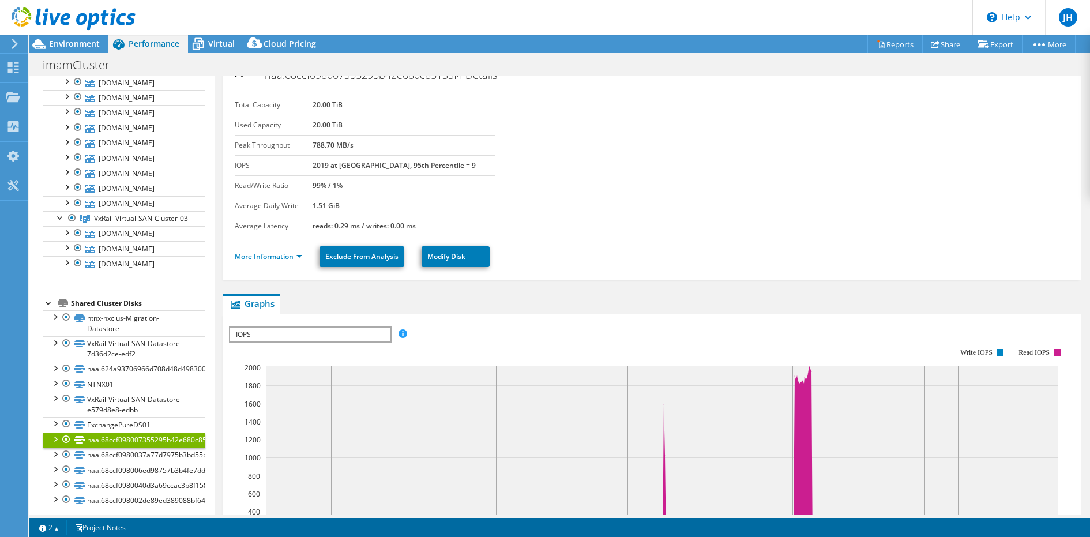
scroll to position [0, 0]
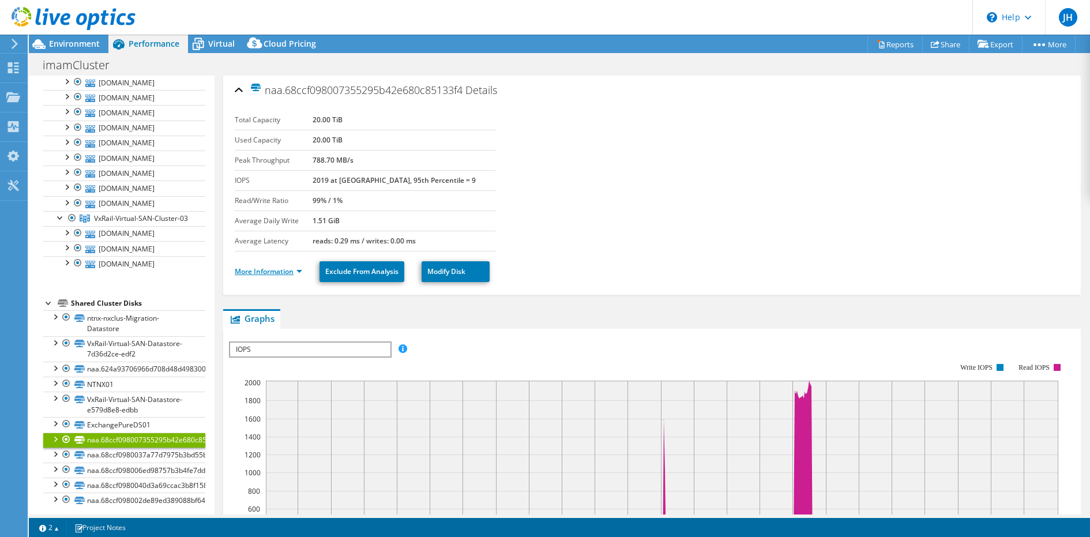
click at [268, 269] on link "More Information" at bounding box center [268, 272] width 67 height 10
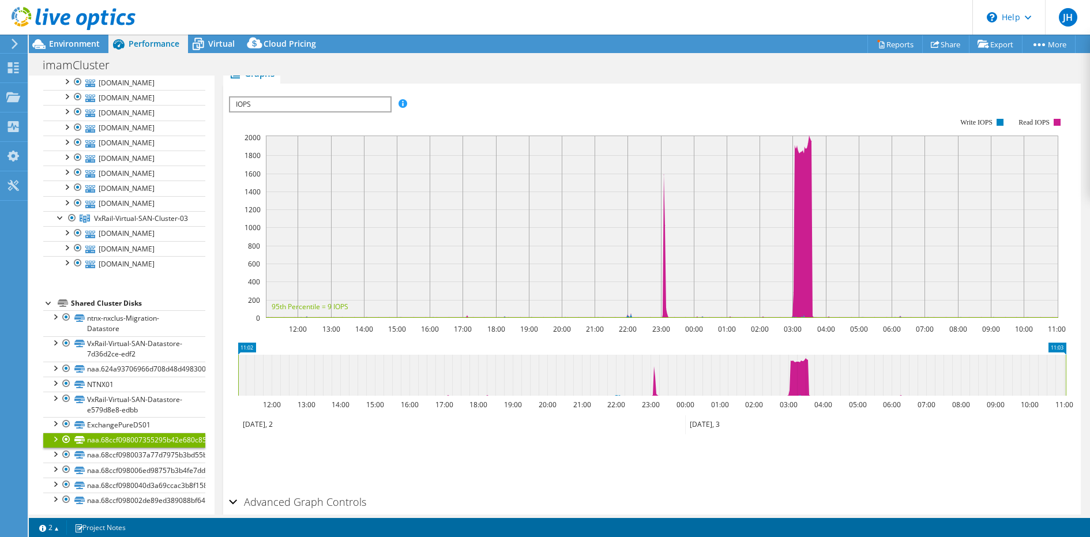
scroll to position [471, 0]
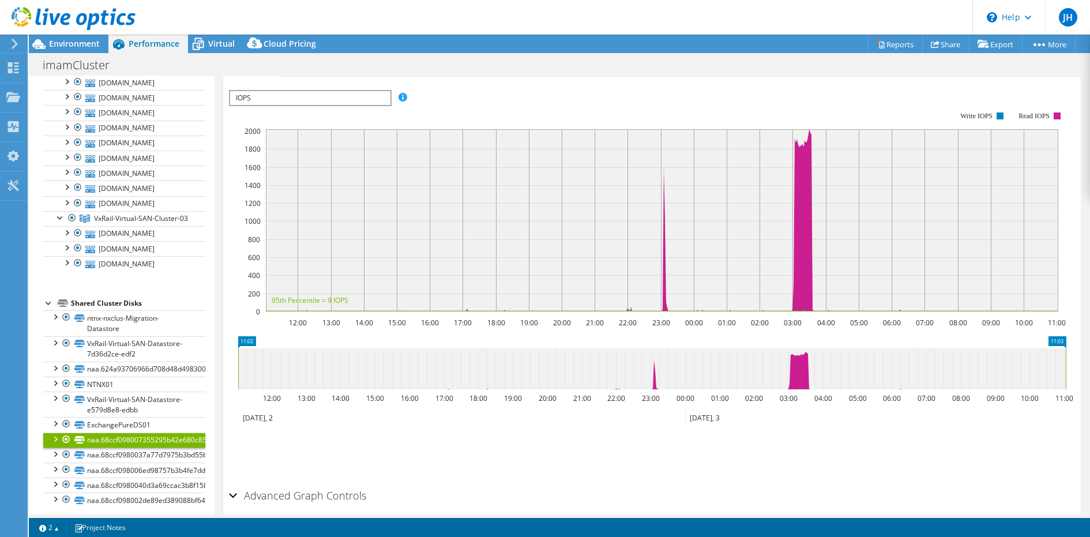
click at [52, 433] on div at bounding box center [55, 439] width 12 height 12
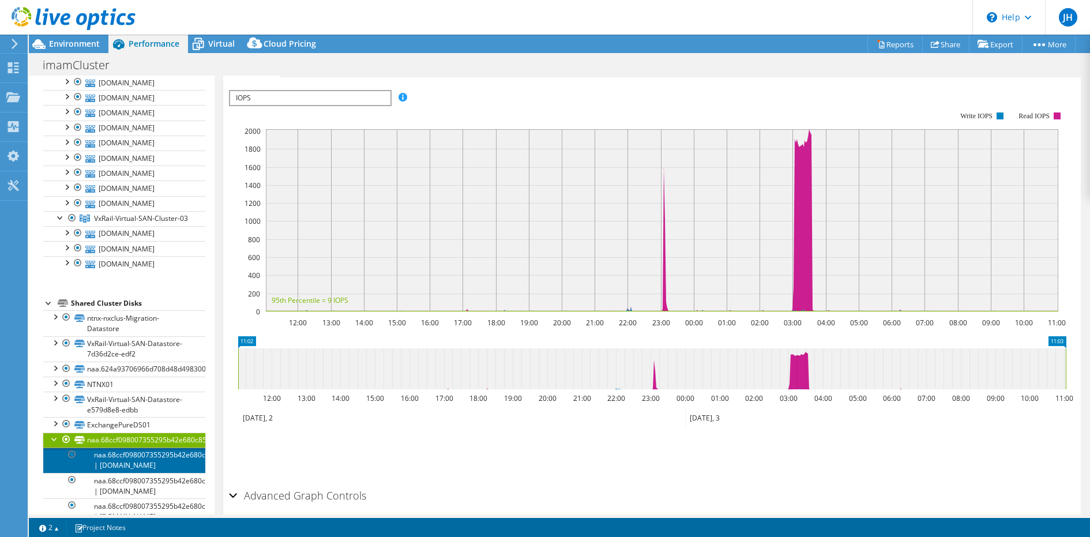
click at [124, 448] on link "naa.68ccf098007355295b42e680c85133f4 | [DOMAIN_NAME]" at bounding box center [124, 460] width 162 height 25
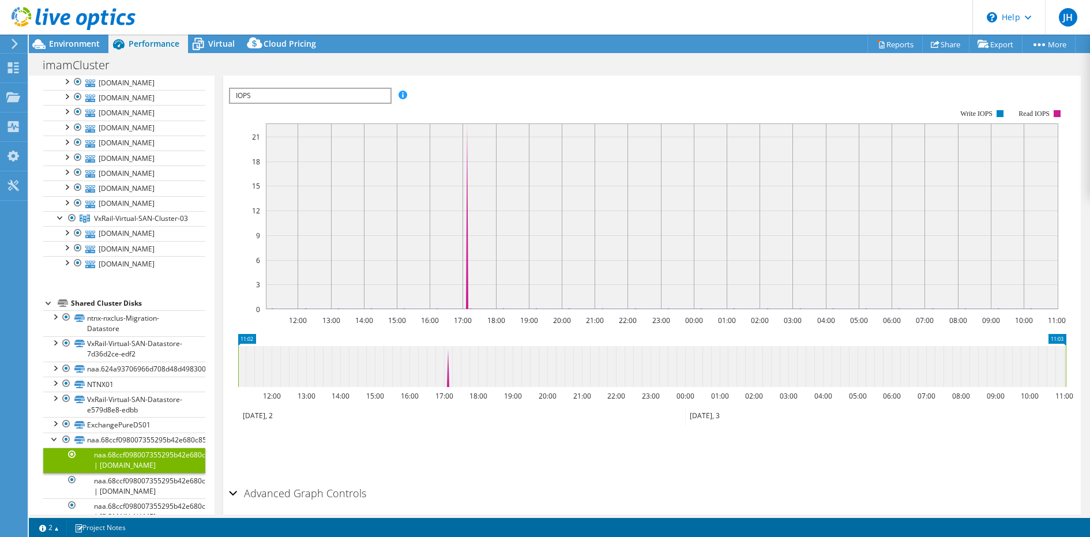
scroll to position [257, 0]
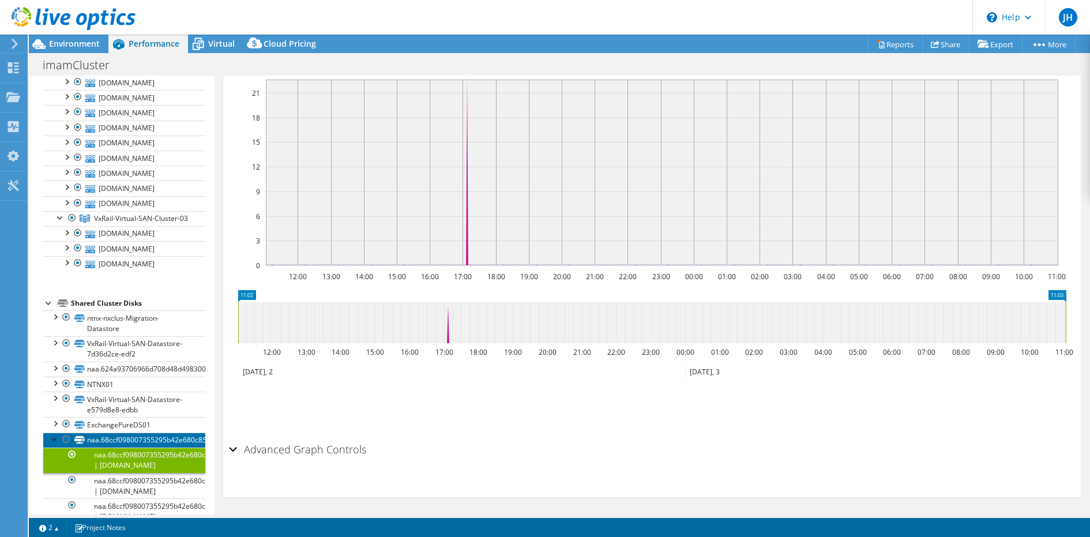
click at [119, 433] on link "naa.68ccf098007355295b42e680c85133f4" at bounding box center [124, 440] width 162 height 15
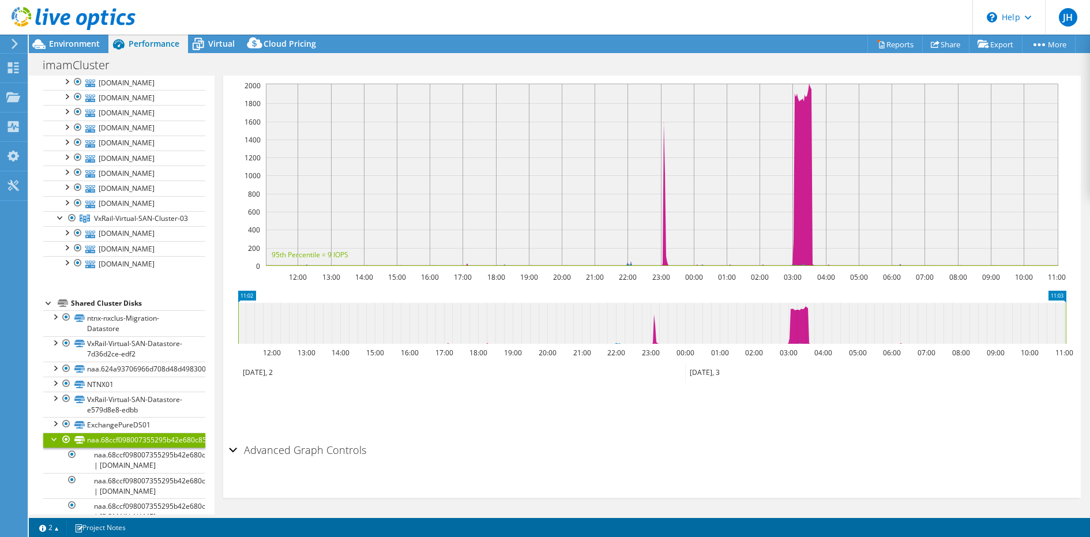
scroll to position [0, 0]
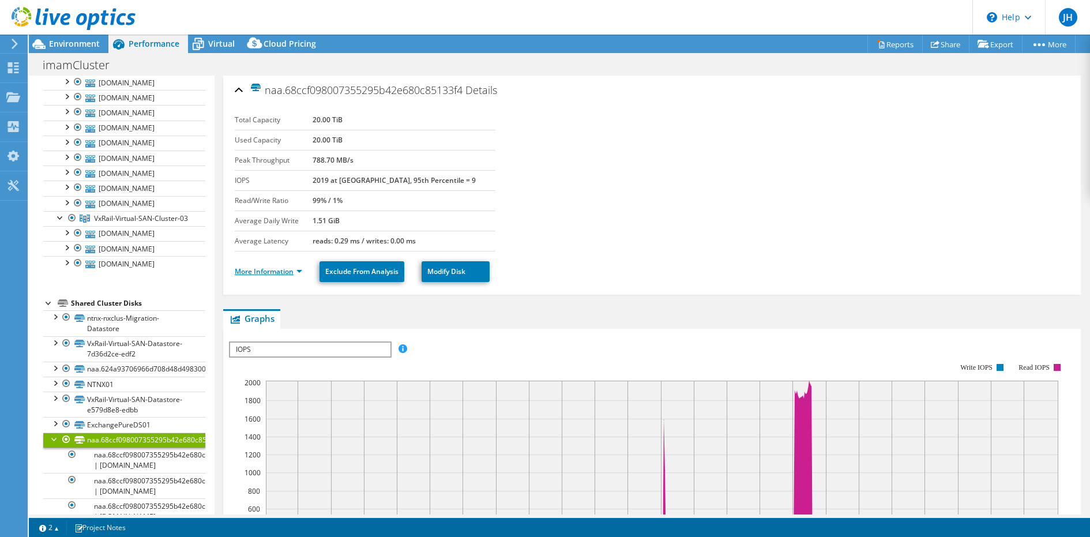
click at [259, 272] on link "More Information" at bounding box center [268, 272] width 67 height 10
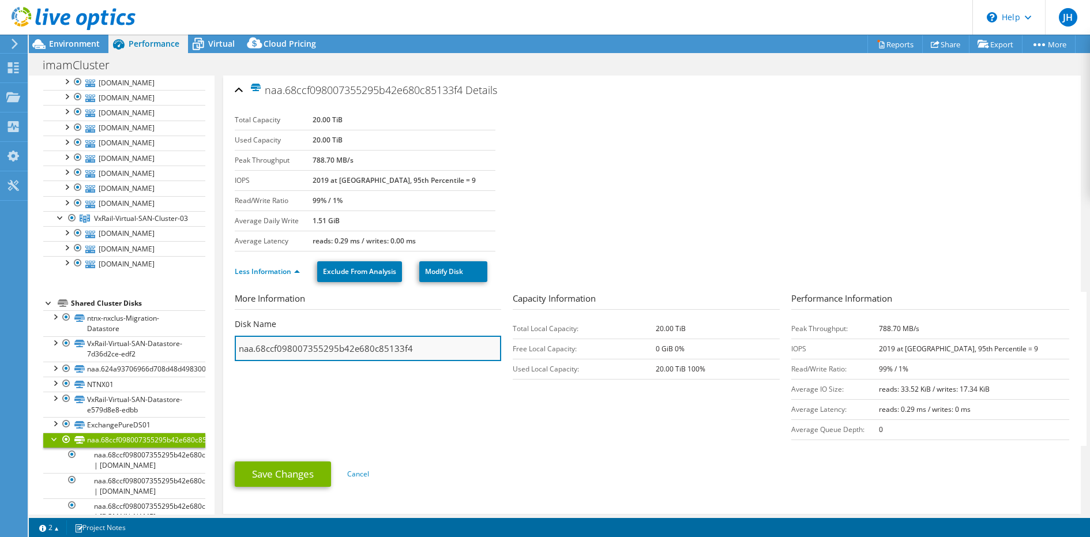
click at [441, 352] on input "naa.68ccf098007355295b42e680c85133f4" at bounding box center [368, 348] width 267 height 25
click at [898, 44] on link "Reports" at bounding box center [895, 44] width 55 height 18
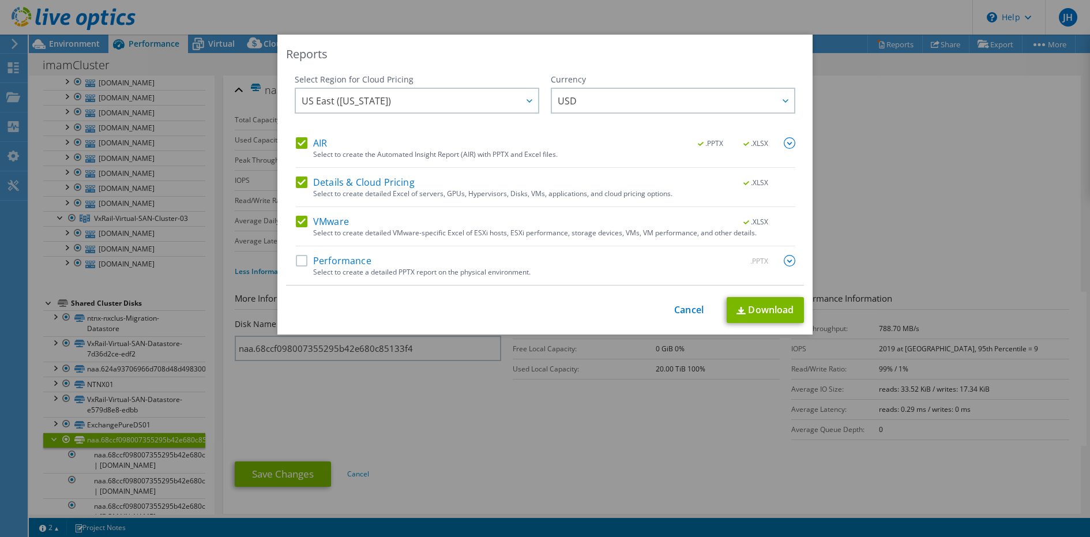
click at [342, 263] on label "Performance" at bounding box center [334, 261] width 76 height 12
click at [0, 0] on input "Performance" at bounding box center [0, 0] width 0 height 0
click at [753, 314] on link "Download" at bounding box center [765, 310] width 77 height 26
click at [690, 305] on link "Cancel" at bounding box center [688, 310] width 29 height 11
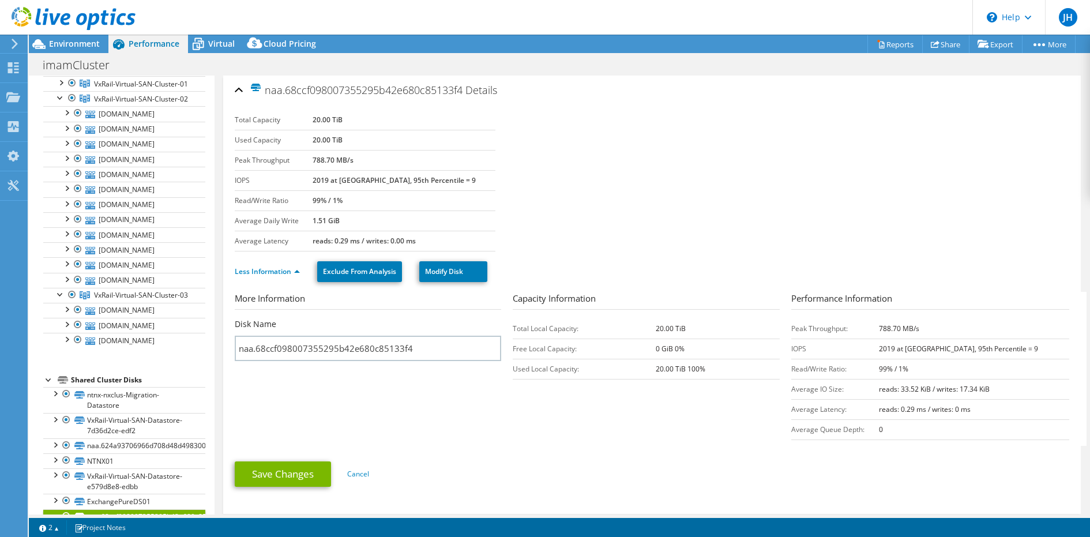
scroll to position [82, 0]
click at [157, 335] on link "[DOMAIN_NAME]" at bounding box center [124, 341] width 162 height 15
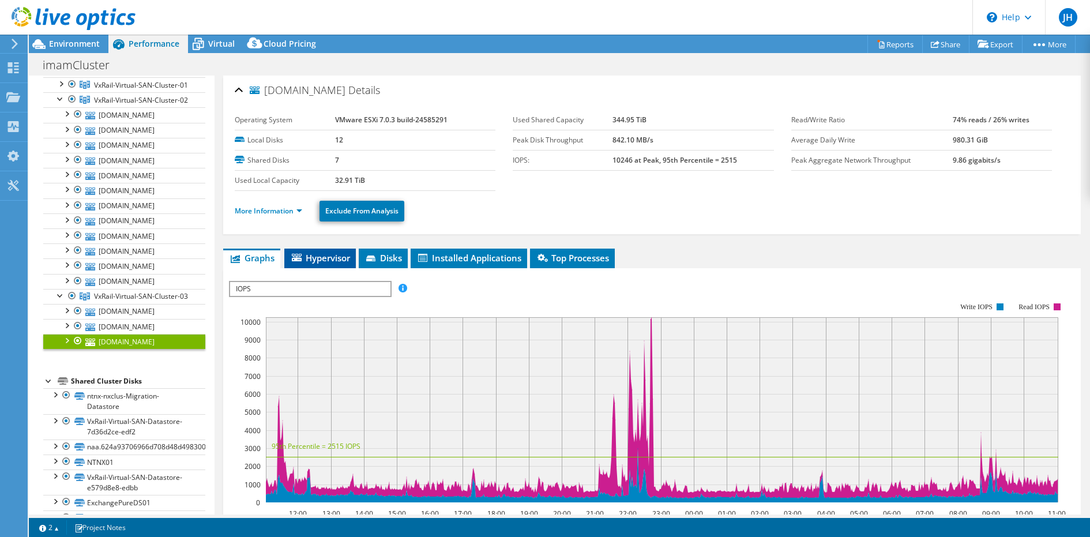
click at [328, 260] on span "Hypervisor" at bounding box center [320, 258] width 60 height 12
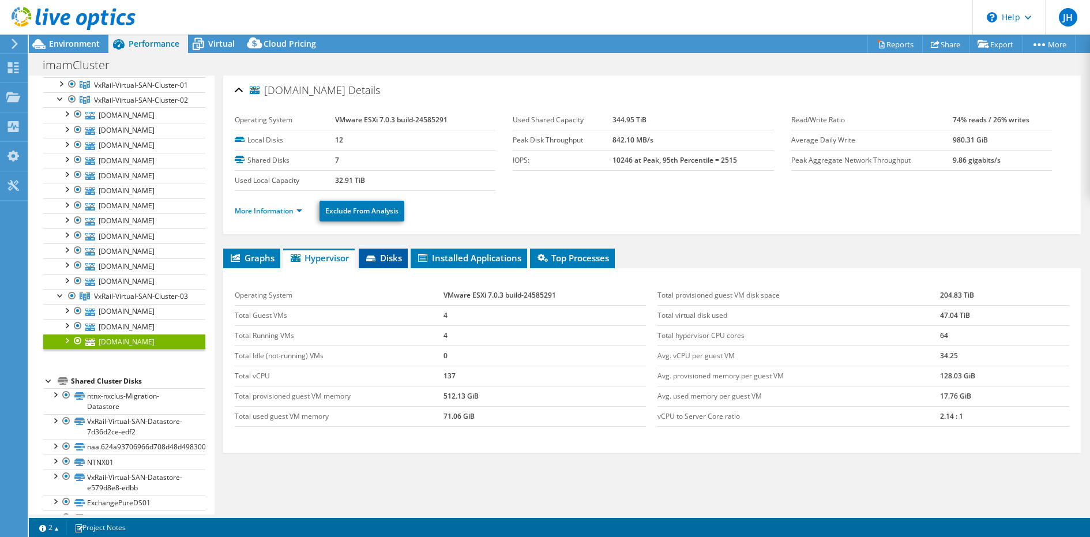
click at [405, 256] on li "Disks" at bounding box center [383, 259] width 49 height 20
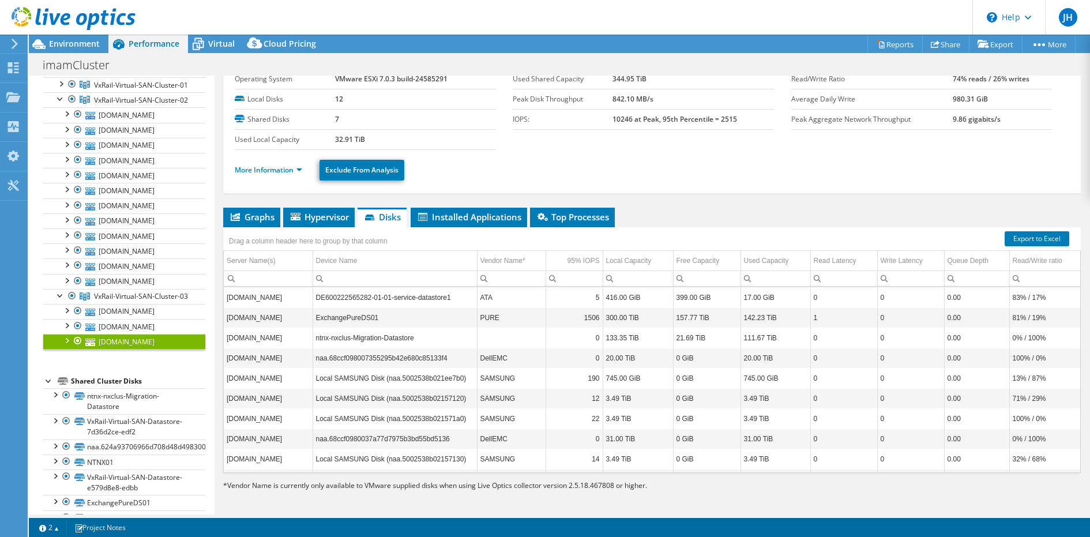
scroll to position [0, 0]
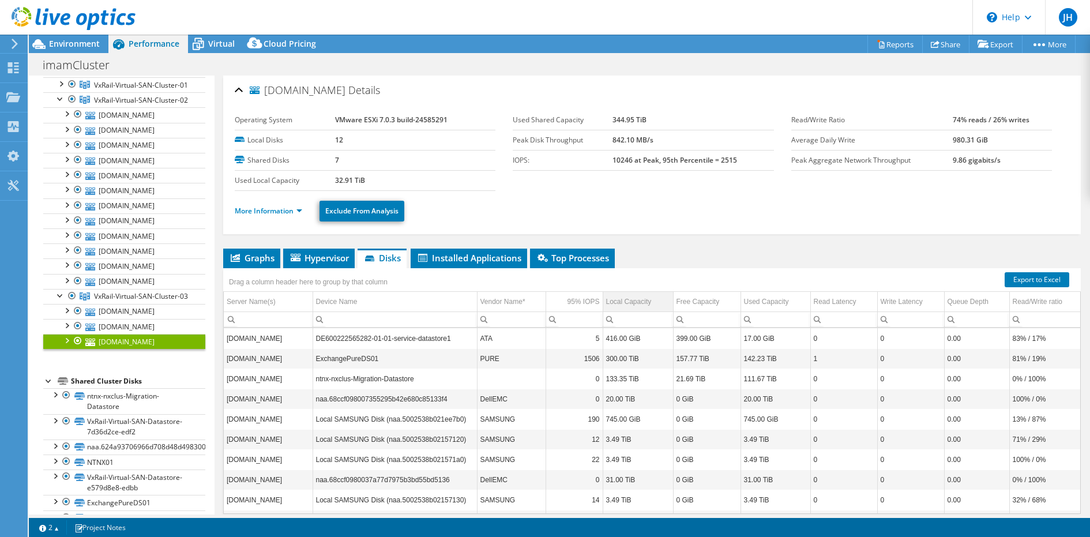
click at [655, 302] on td "Local Capacity" at bounding box center [638, 302] width 70 height 20
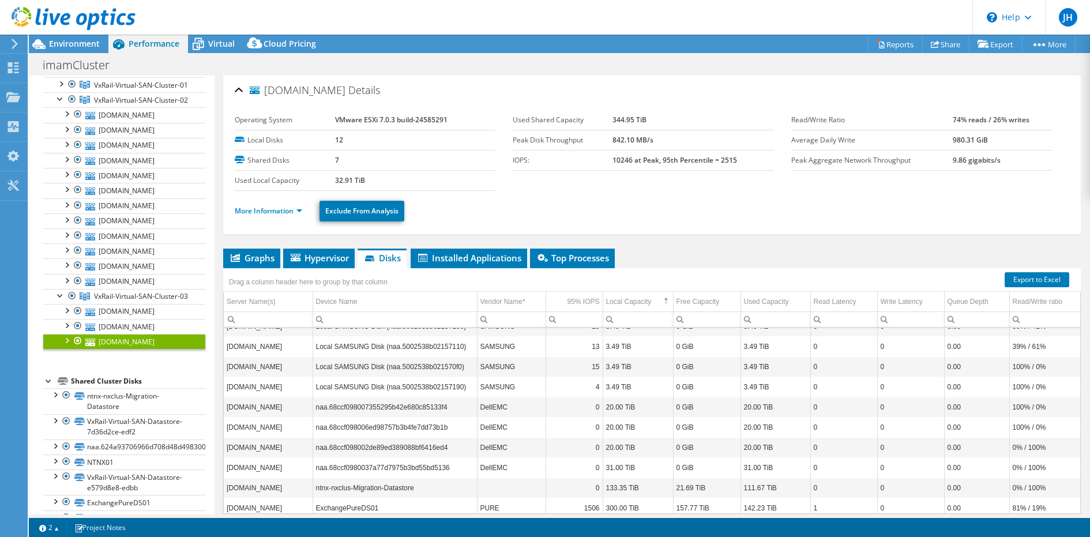
click at [627, 503] on td "300.00 TiB" at bounding box center [638, 508] width 70 height 20
click at [624, 485] on td "133.35 TiB" at bounding box center [638, 488] width 70 height 20
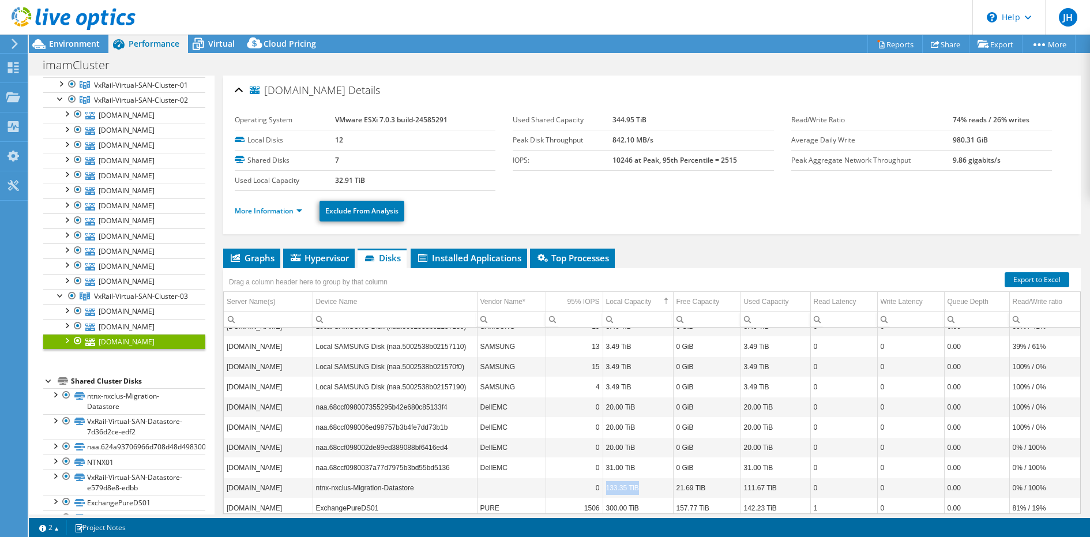
click at [624, 485] on td "133.35 TiB" at bounding box center [638, 488] width 70 height 20
click at [625, 501] on td "300.00 TiB" at bounding box center [638, 508] width 70 height 20
click at [621, 457] on td "31.00 TiB" at bounding box center [638, 467] width 70 height 20
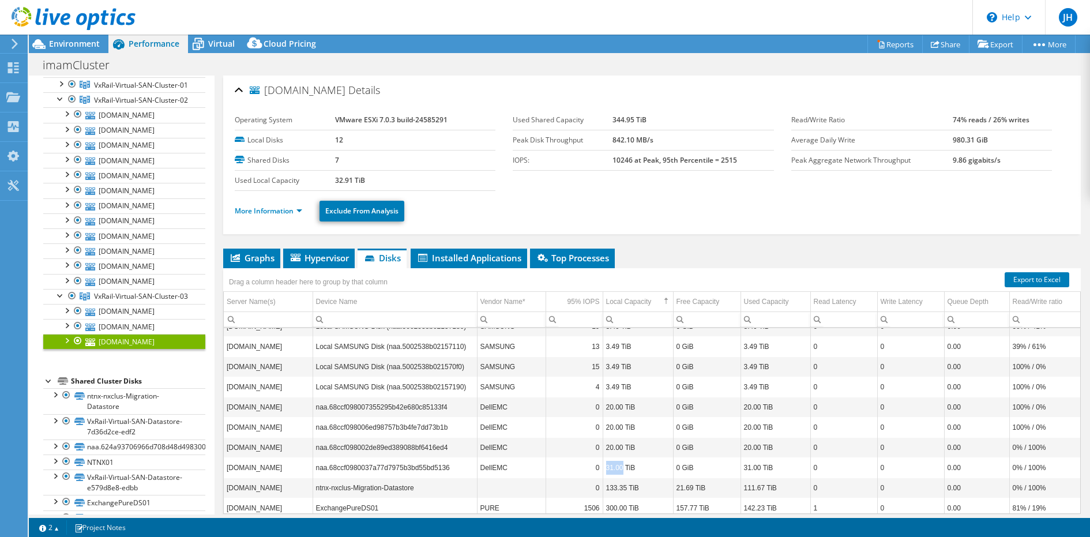
click at [621, 457] on td "31.00 TiB" at bounding box center [638, 467] width 70 height 20
click at [434, 403] on td "naa.68ccf098007355295b42e680c85133f4" at bounding box center [395, 407] width 164 height 20
click at [283, 212] on link "More Information" at bounding box center [268, 211] width 67 height 10
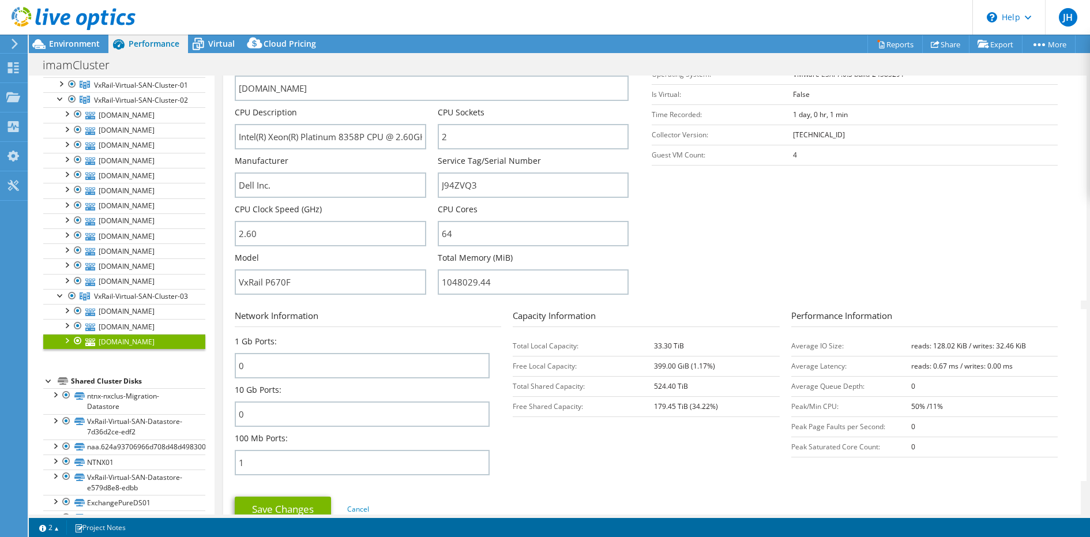
scroll to position [209, 0]
click at [203, 51] on icon at bounding box center [198, 44] width 20 height 20
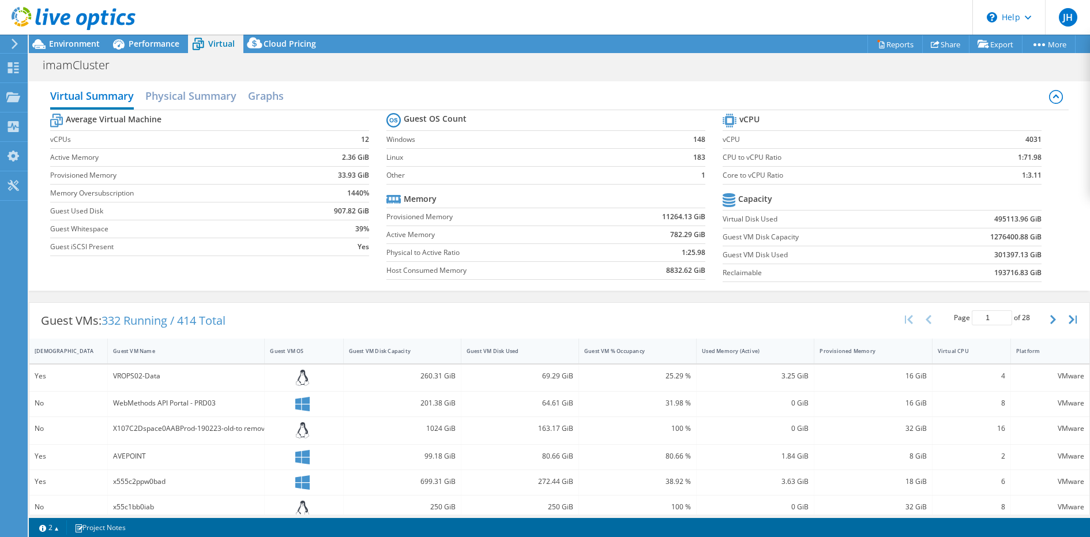
click at [1014, 249] on b "301397.13 GiB" at bounding box center [1018, 255] width 47 height 12
click at [1018, 264] on td "193716.83 GiB" at bounding box center [979, 273] width 123 height 18
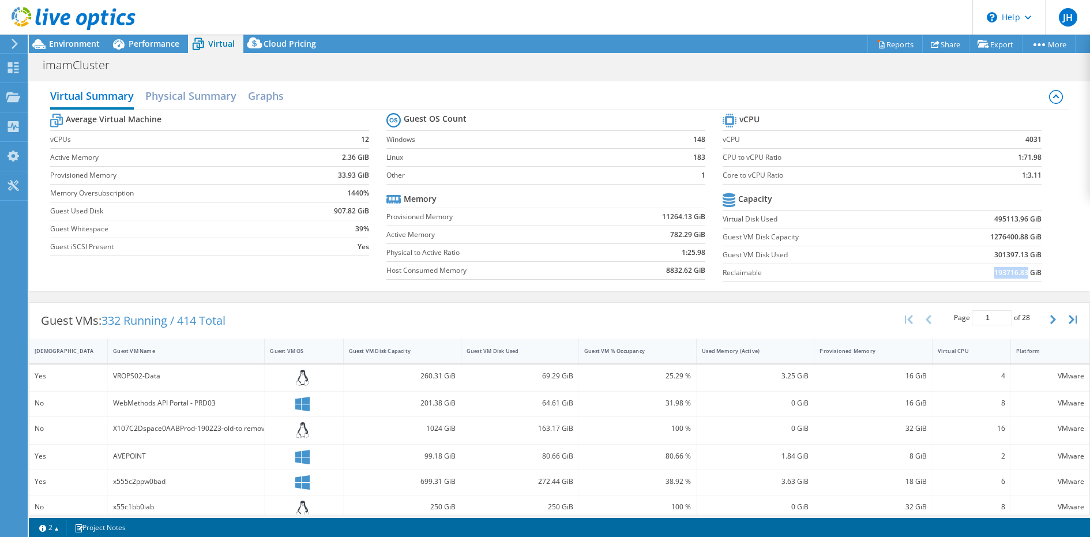
click at [1018, 264] on td "193716.83 GiB" at bounding box center [979, 273] width 123 height 18
click at [1018, 256] on b "301397.13 GiB" at bounding box center [1018, 255] width 47 height 12
click at [1019, 224] on td "495113.96 GiB" at bounding box center [979, 219] width 123 height 18
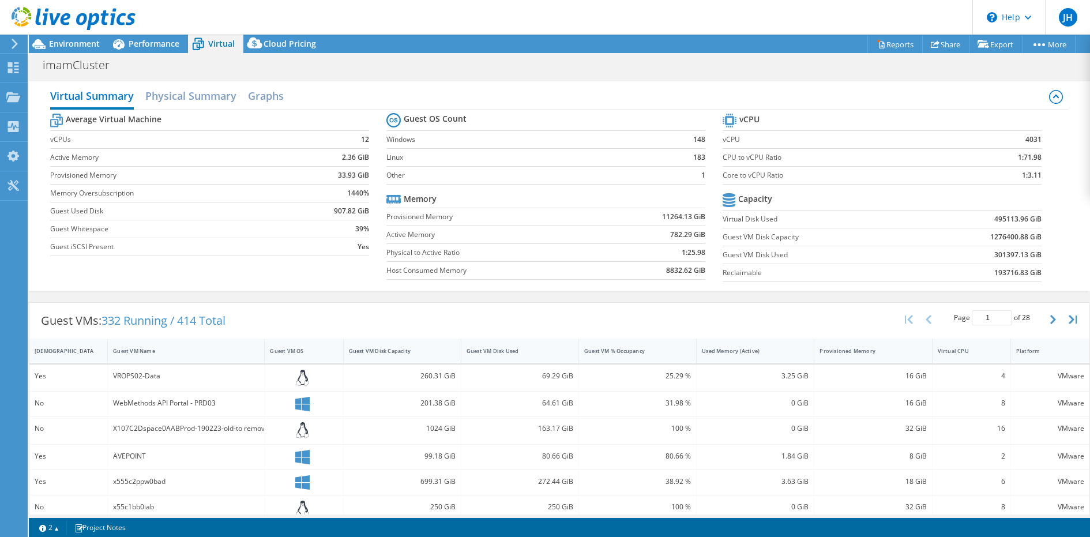
click at [1019, 224] on td "495113.96 GiB" at bounding box center [979, 219] width 123 height 18
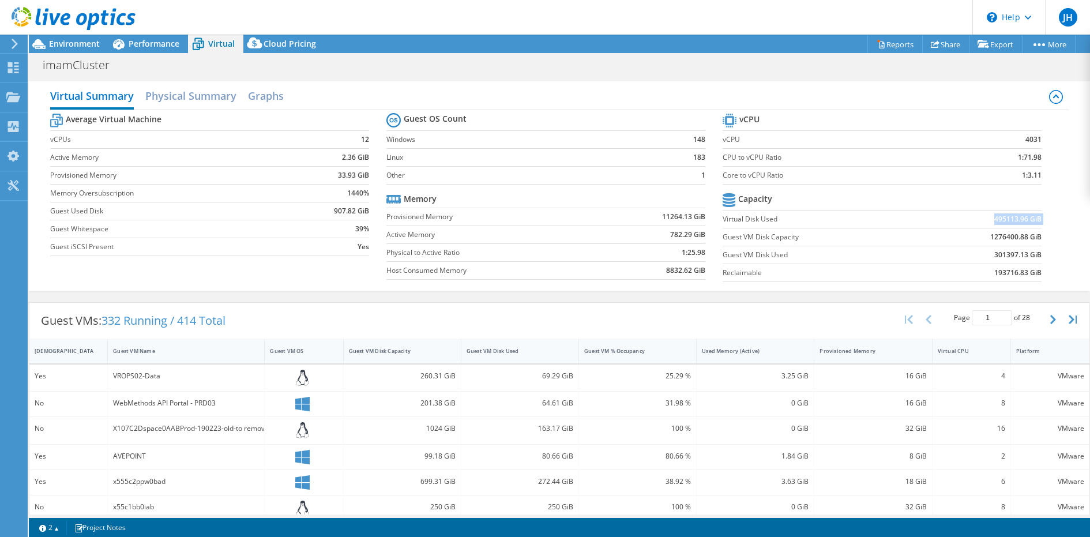
click at [1018, 255] on b "301397.13 GiB" at bounding box center [1018, 255] width 47 height 12
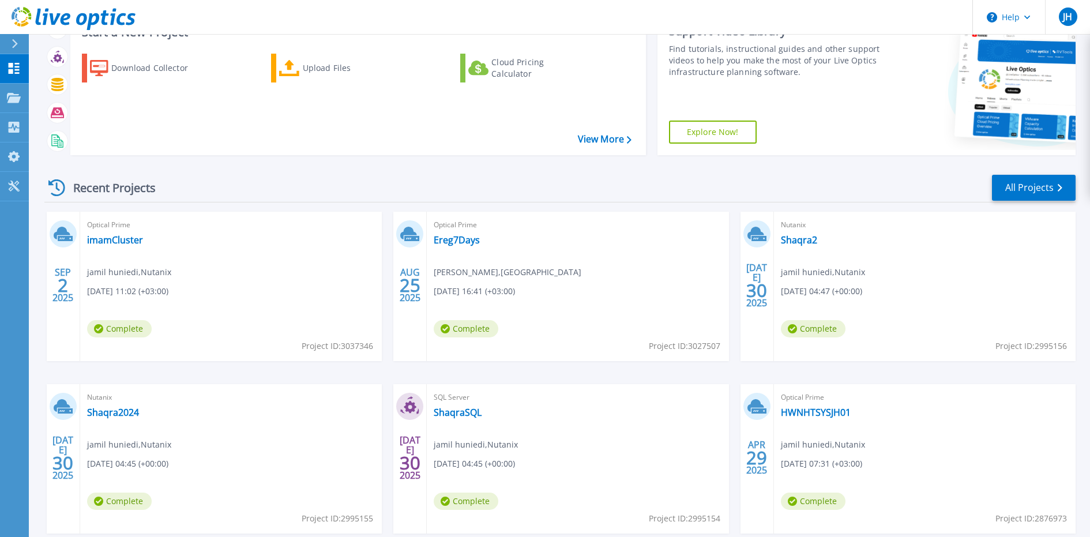
scroll to position [150, 0]
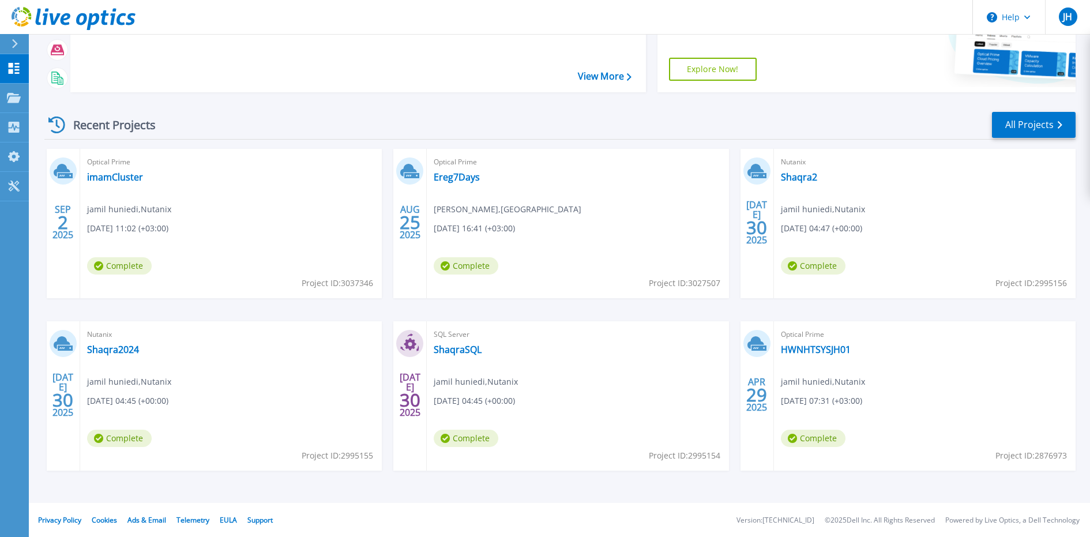
click at [15, 42] on icon at bounding box center [15, 43] width 6 height 9
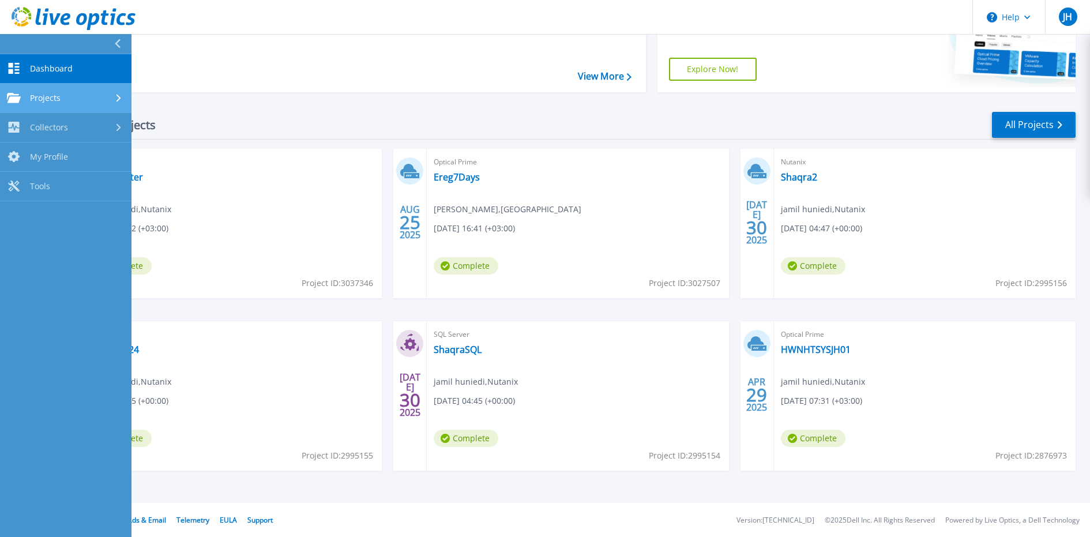
click at [125, 96] on link "Projects Projects" at bounding box center [66, 98] width 132 height 29
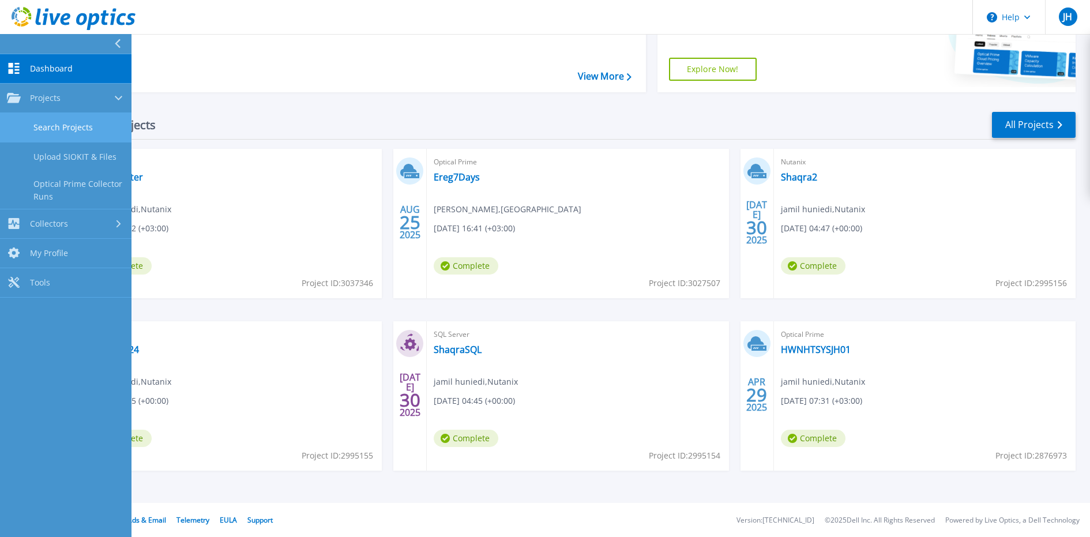
click at [103, 132] on link "Search Projects" at bounding box center [66, 127] width 132 height 29
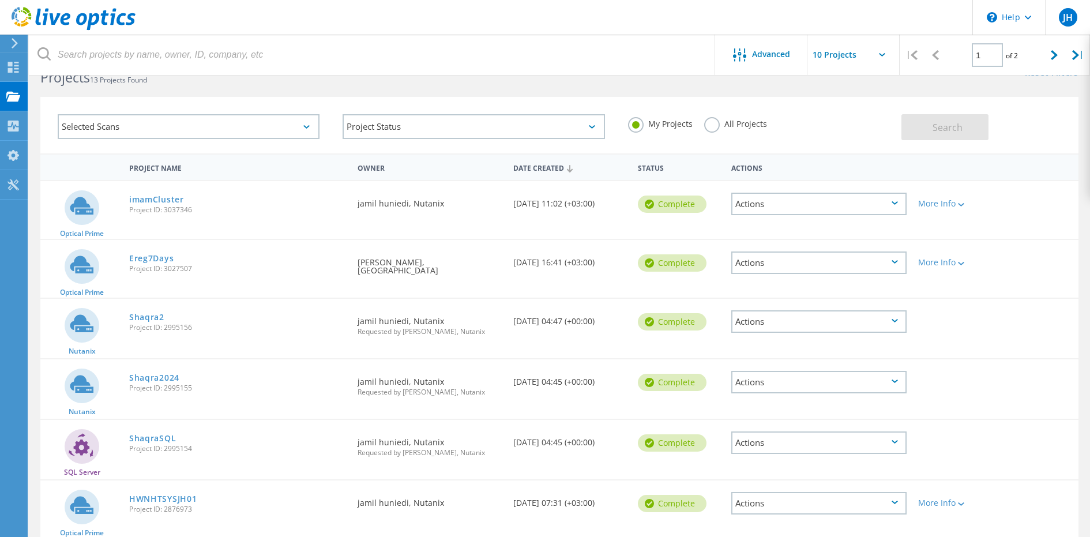
scroll to position [31, 0]
click at [1059, 53] on div at bounding box center [1055, 55] width 24 height 41
type input "2"
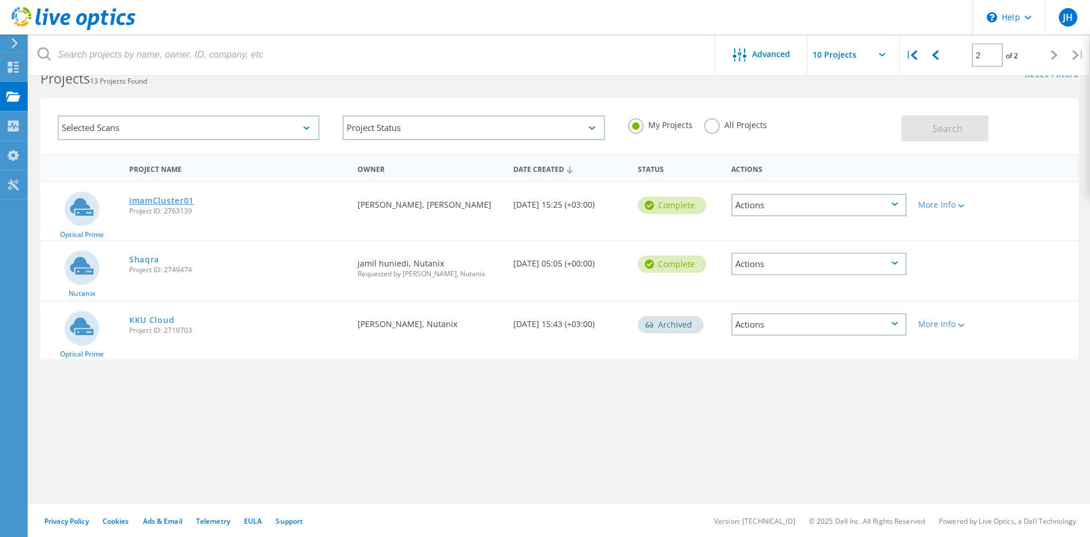
click at [186, 202] on link "imamCluster01" at bounding box center [161, 201] width 65 height 8
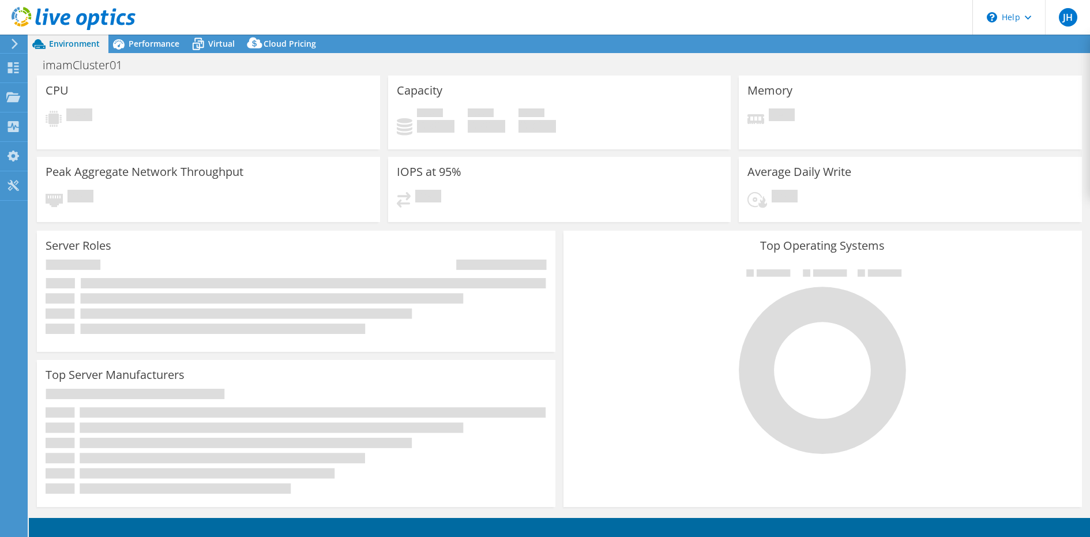
select select "EUFrankfurt"
select select "USD"
click at [142, 51] on div "Performance" at bounding box center [148, 44] width 80 height 18
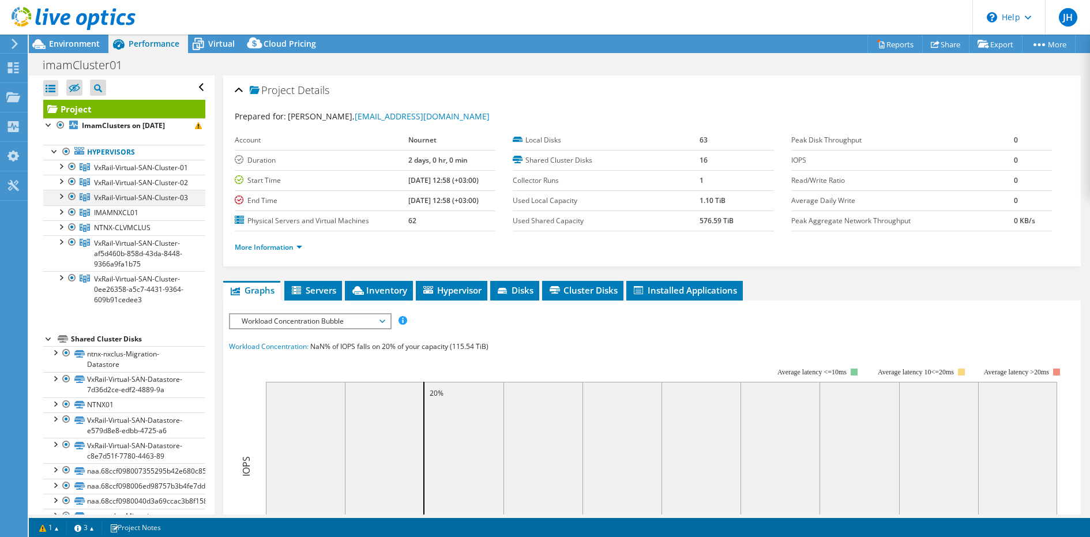
click at [59, 196] on div at bounding box center [61, 196] width 12 height 12
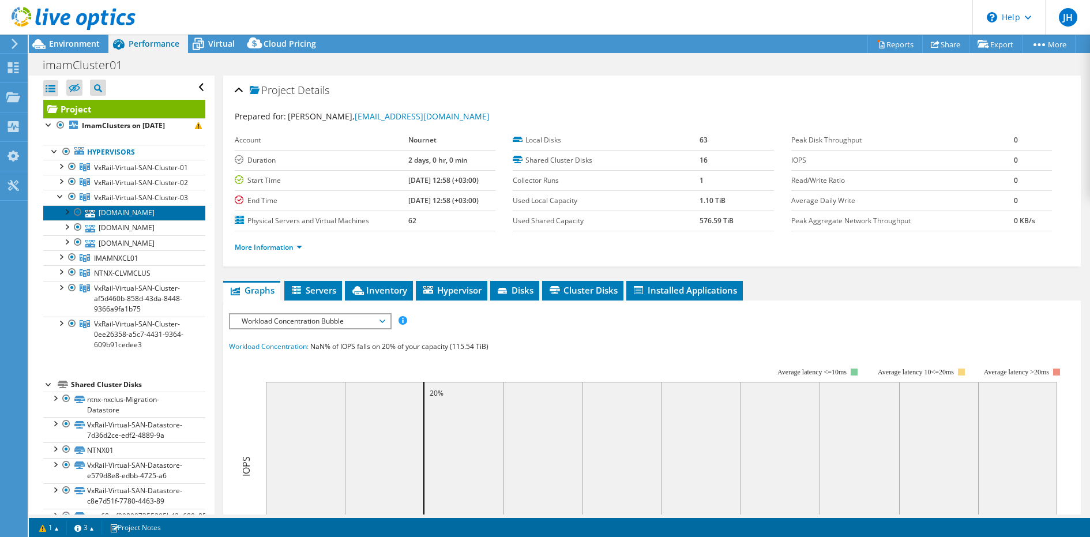
click at [97, 211] on link "[DOMAIN_NAME]" at bounding box center [124, 212] width 162 height 15
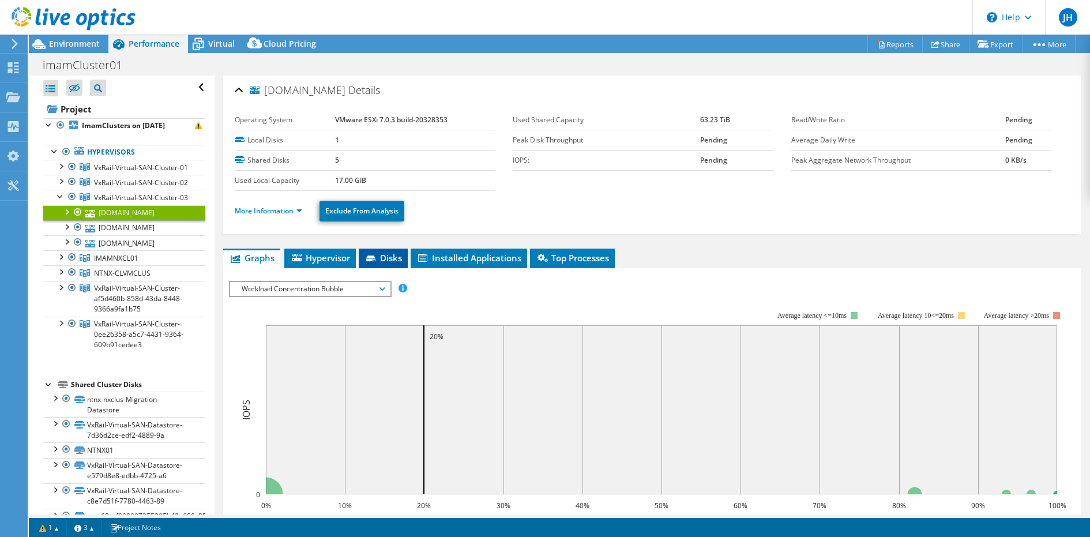
click at [399, 252] on span "Disks" at bounding box center [383, 258] width 37 height 12
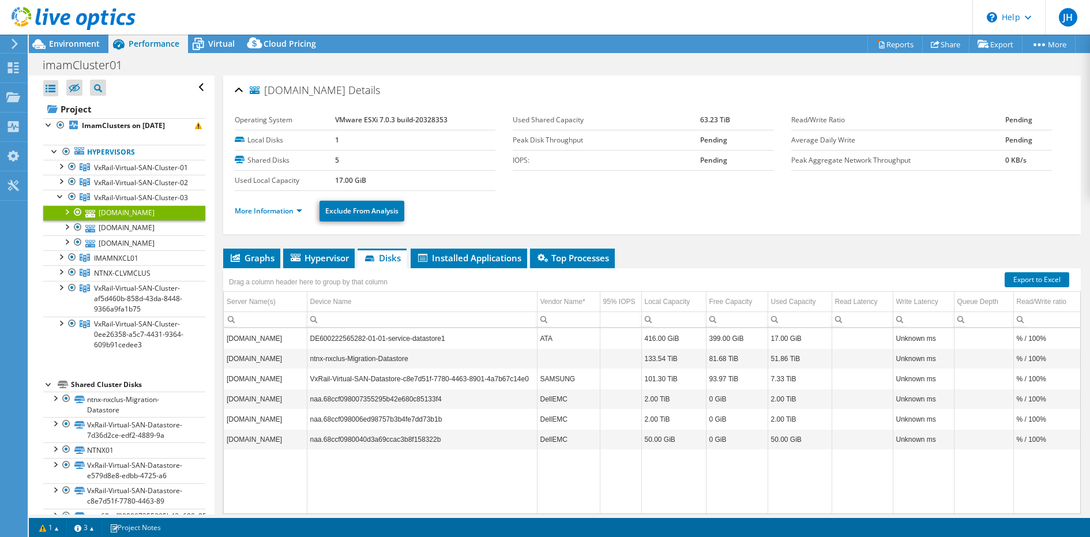
click at [580, 380] on td "SAMSUNG" at bounding box center [568, 379] width 63 height 20
click at [650, 384] on td "101.30 TiB" at bounding box center [674, 379] width 65 height 20
click at [712, 377] on td "93.97 TiB" at bounding box center [737, 379] width 62 height 20
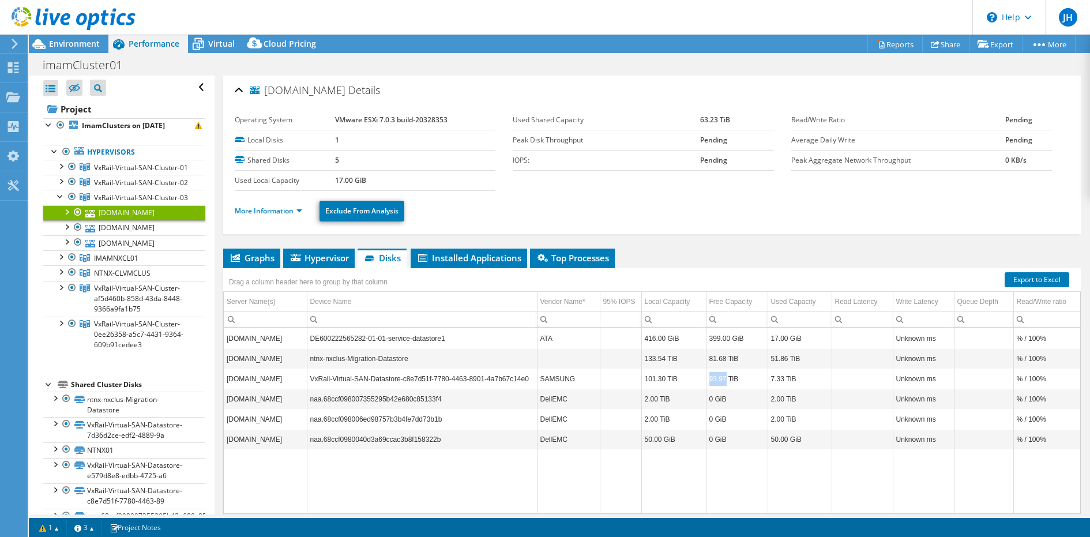
click at [712, 377] on td "93.97 TiB" at bounding box center [737, 379] width 62 height 20
click at [786, 381] on td "7.33 TiB" at bounding box center [800, 379] width 64 height 20
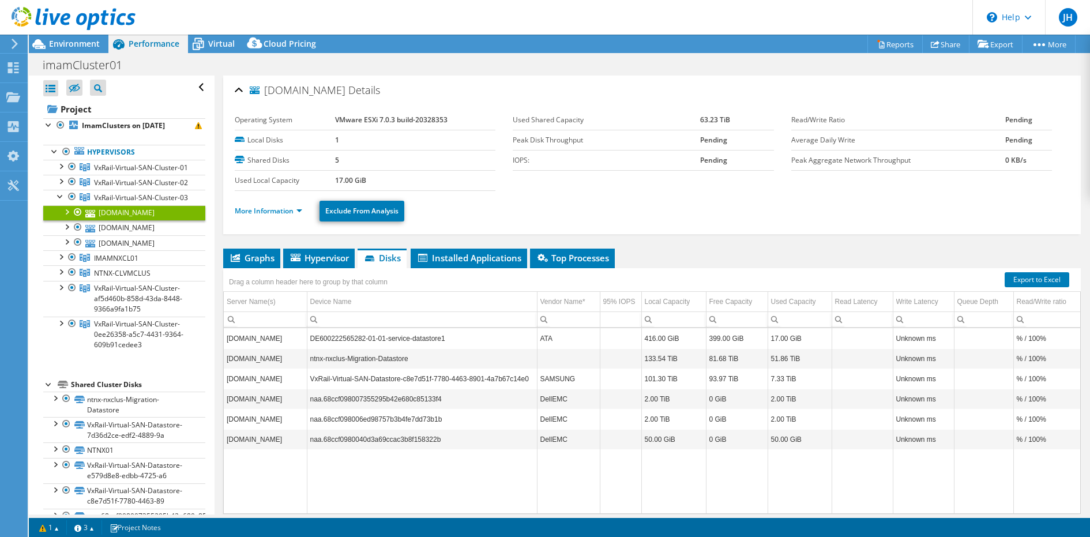
click at [658, 381] on td "101.30 TiB" at bounding box center [674, 379] width 65 height 20
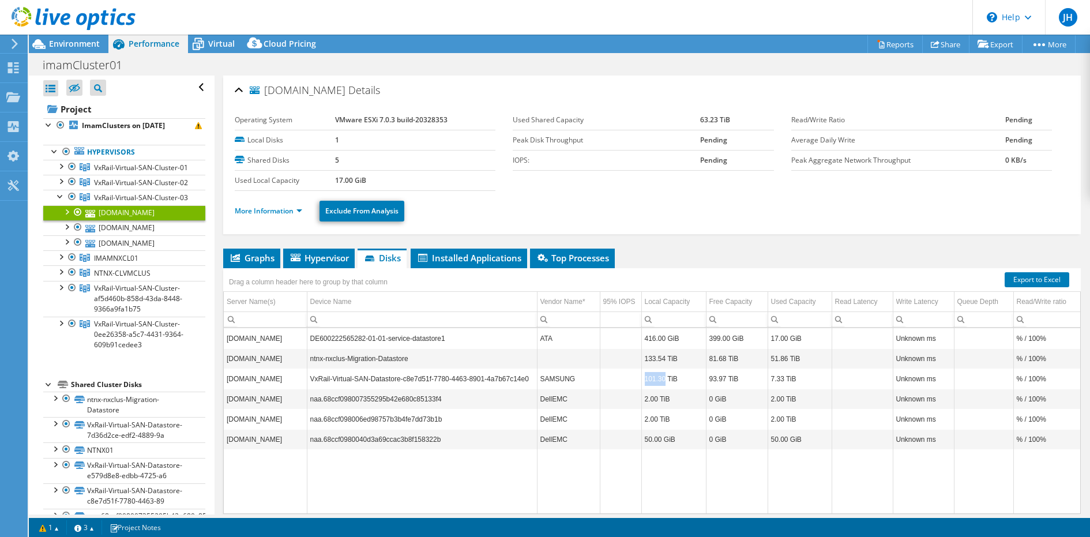
click at [658, 381] on td "101.30 TiB" at bounding box center [674, 379] width 65 height 20
